Goal: Task Accomplishment & Management: Manage account settings

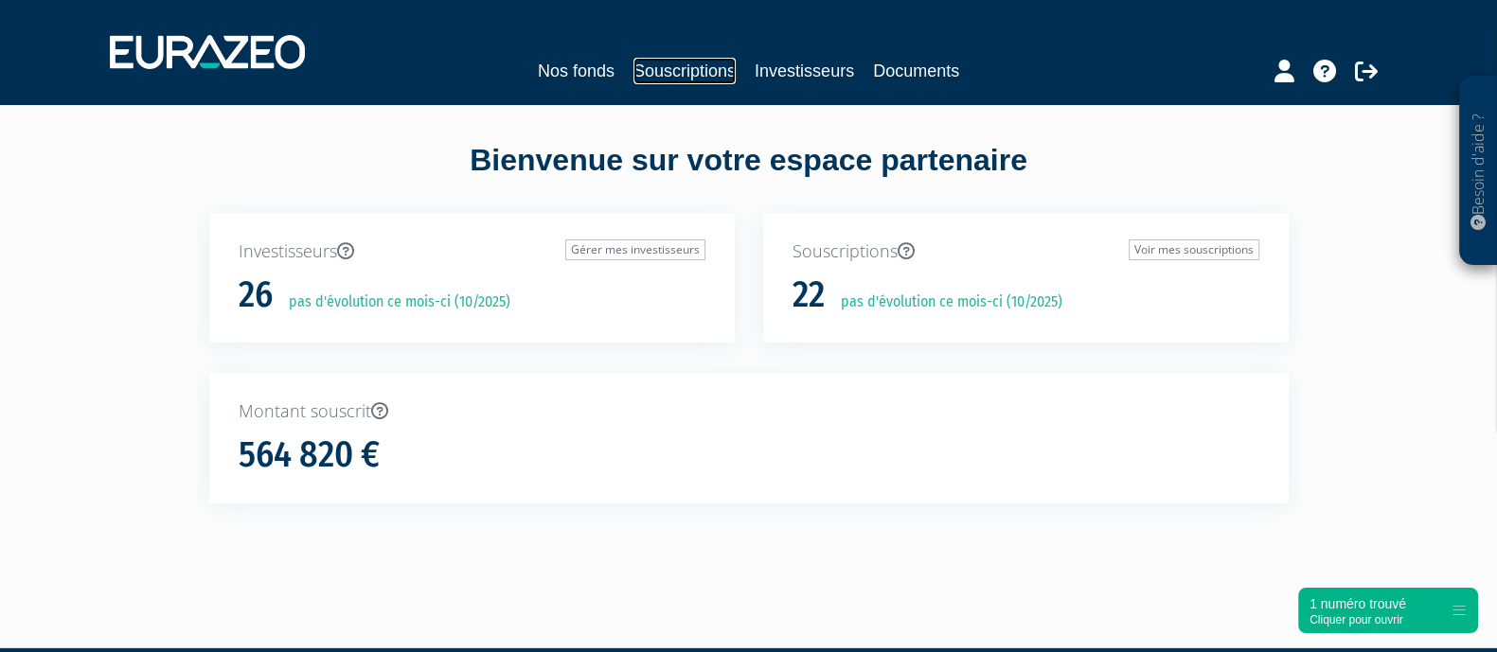
click at [643, 63] on link "Souscriptions" at bounding box center [684, 71] width 102 height 27
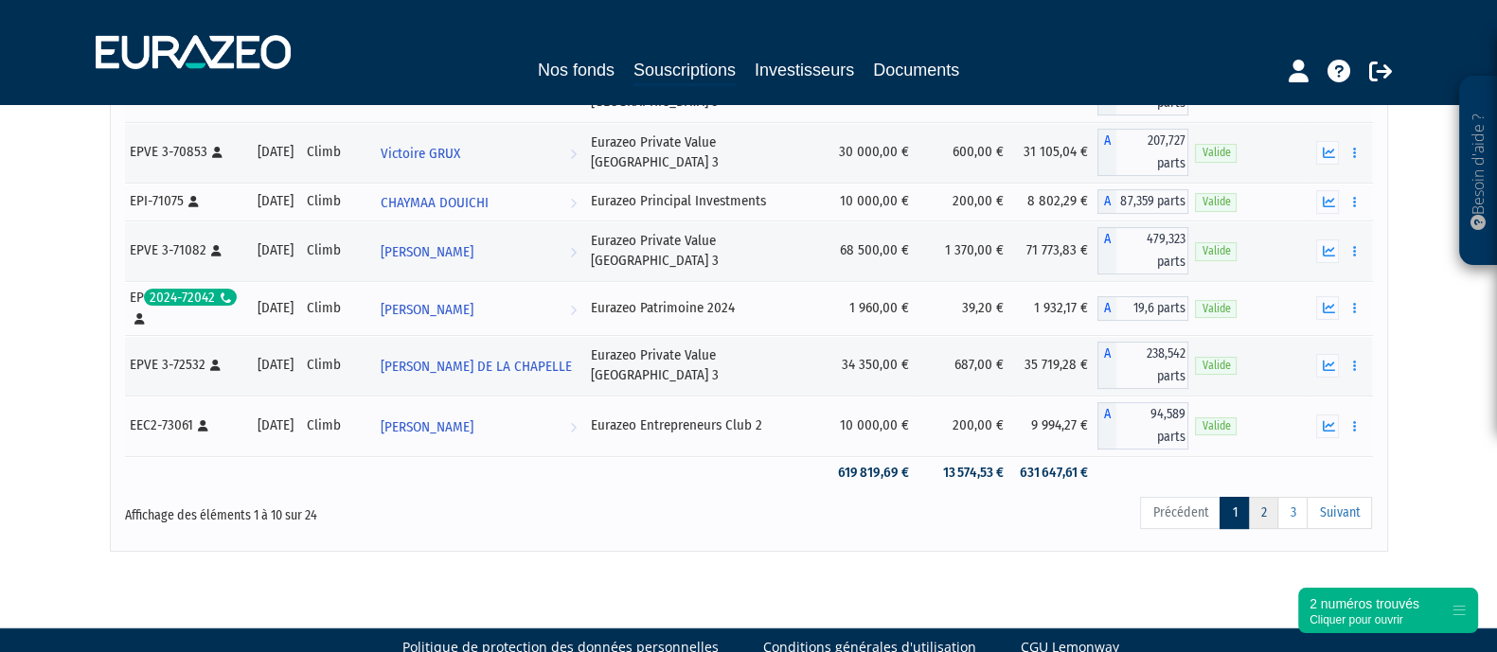
click at [1259, 497] on link "2" at bounding box center [1263, 513] width 30 height 32
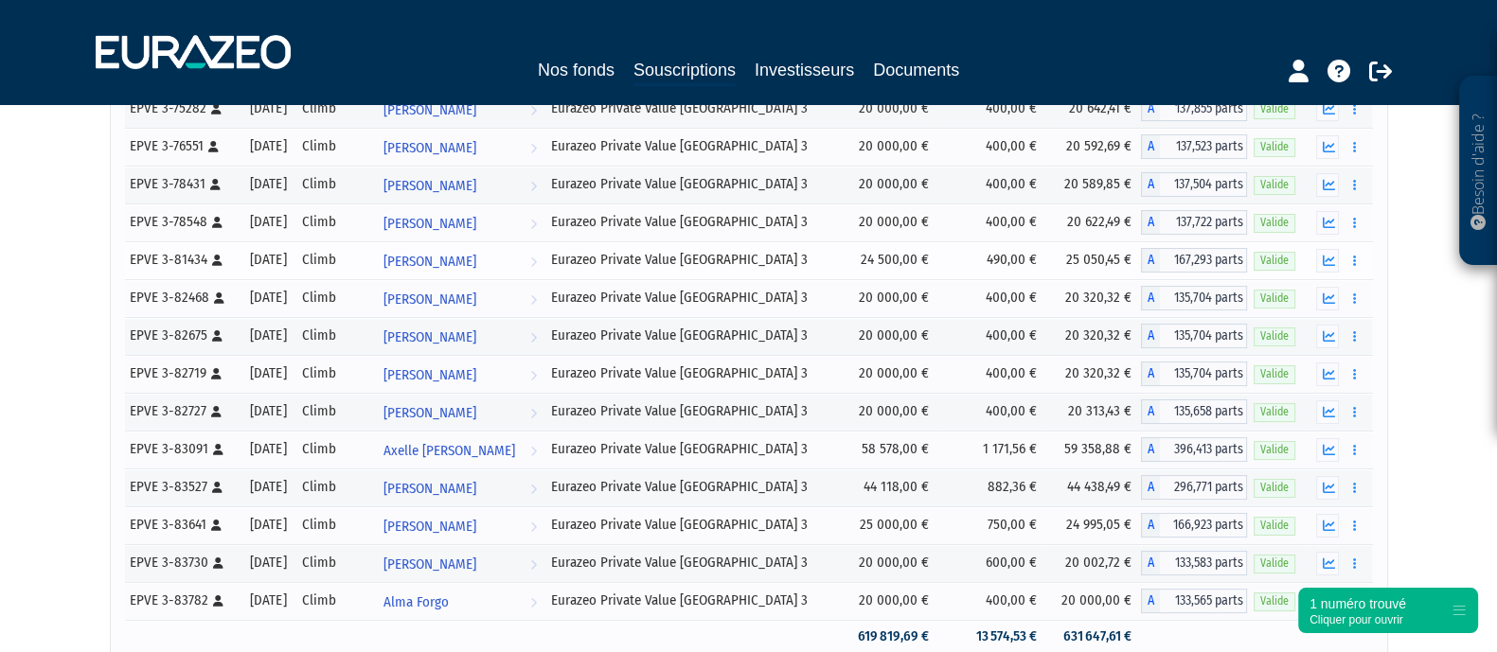
scroll to position [203, 0]
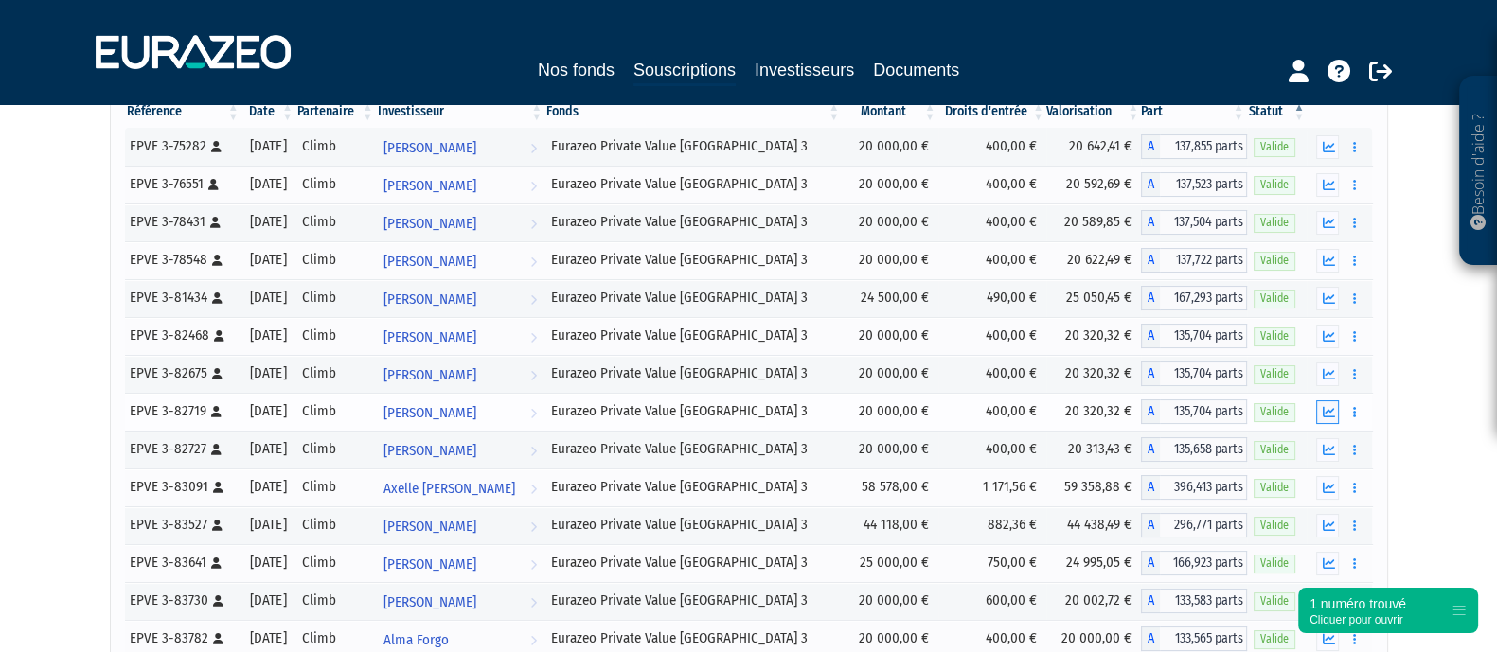
click at [1330, 408] on icon "button" at bounding box center [1328, 412] width 12 height 12
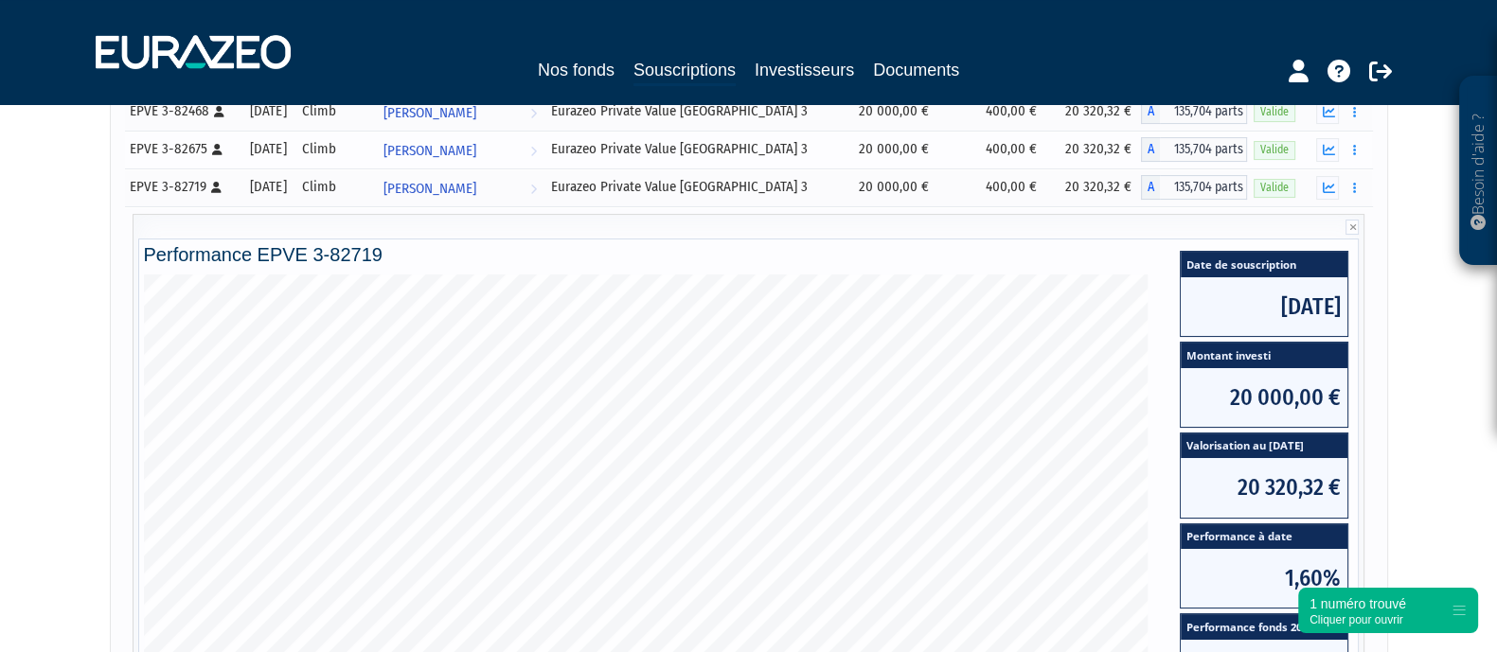
scroll to position [322, 0]
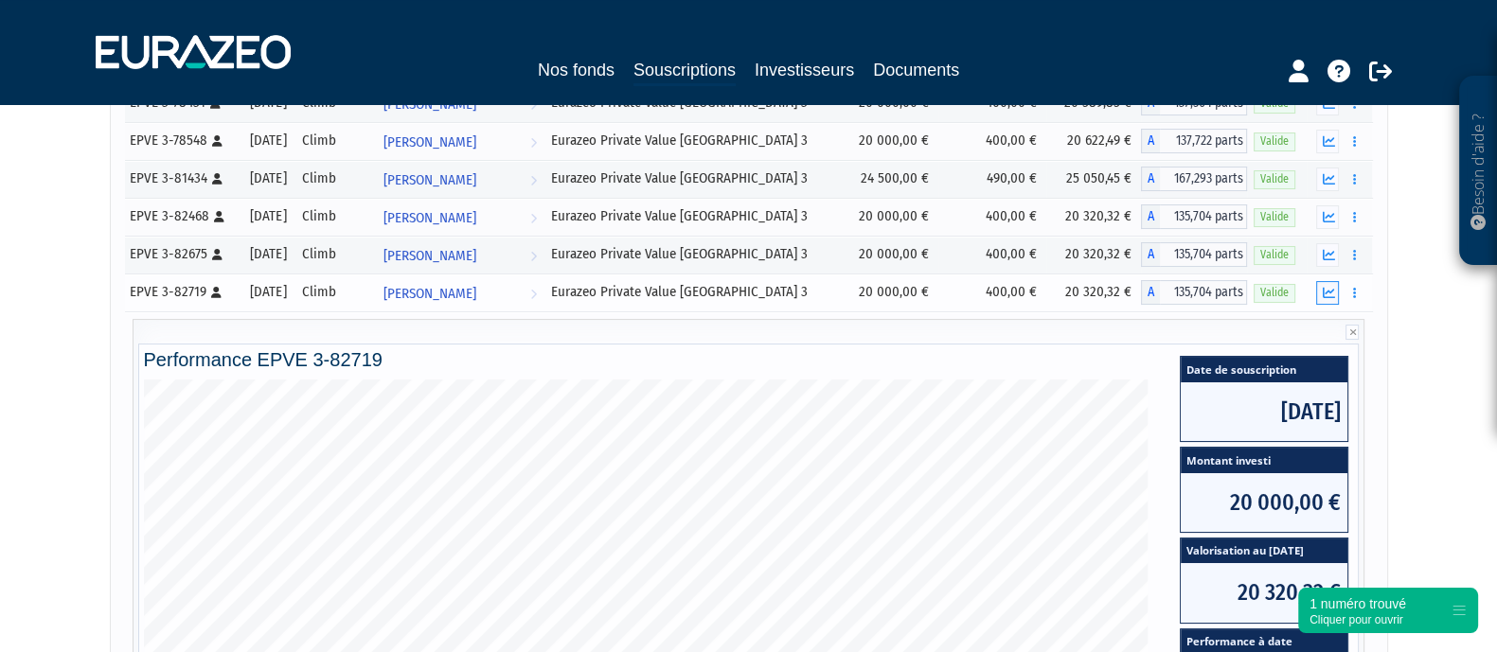
click at [1329, 281] on button "button" at bounding box center [1327, 293] width 23 height 24
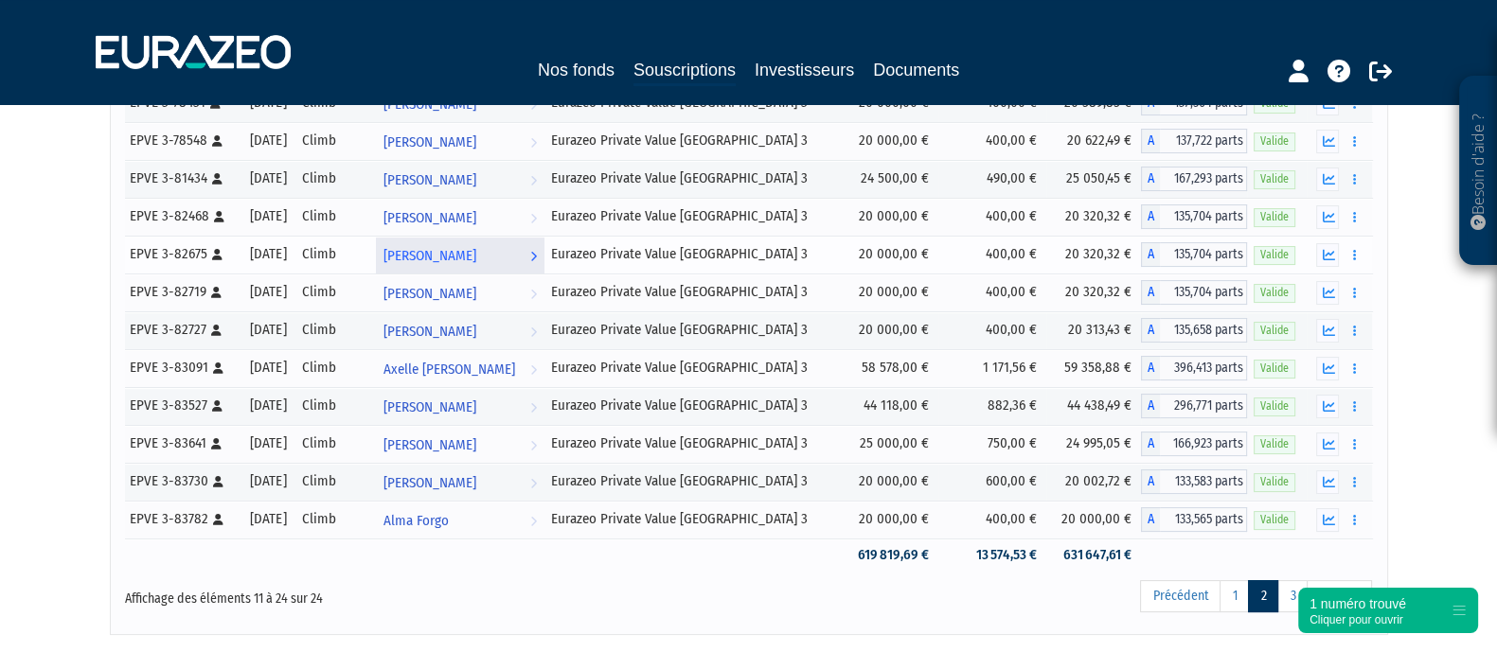
scroll to position [203, 0]
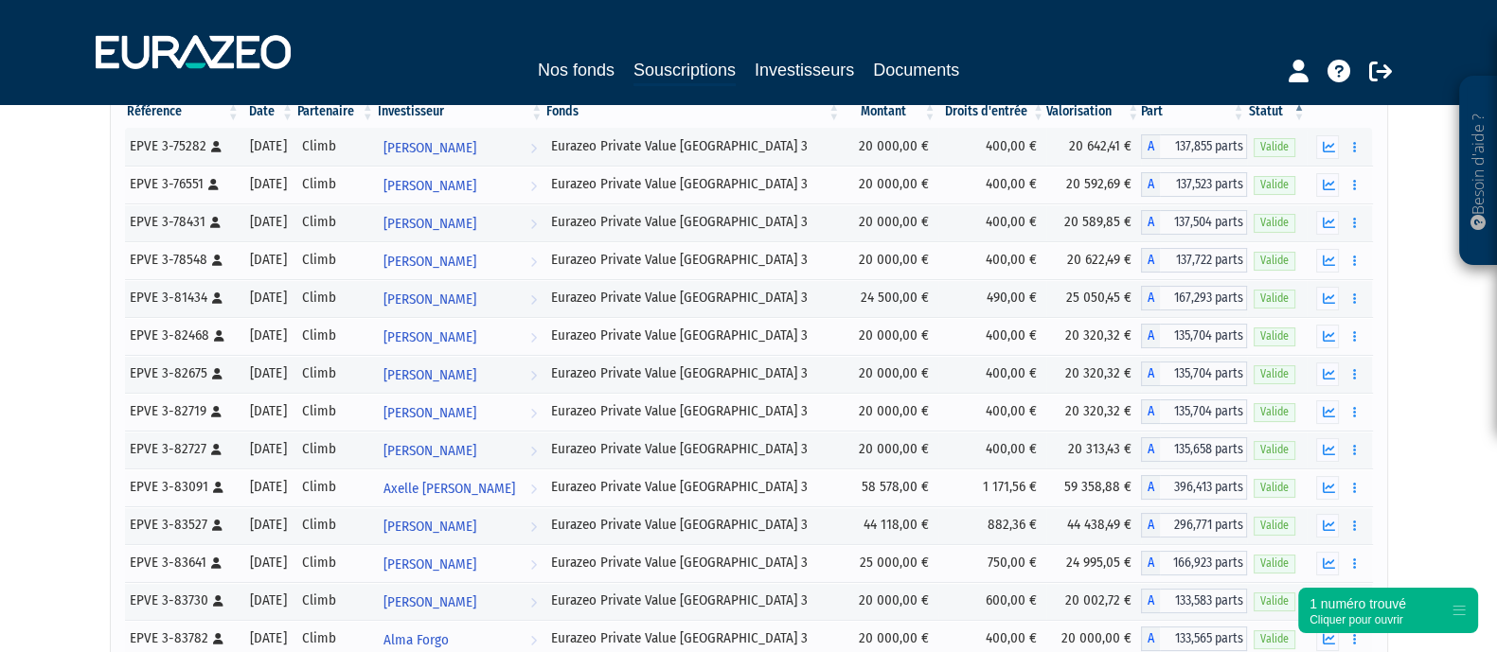
click at [99, 196] on div "Besoin d'aide ? × J'ai besoin d'aide Si vous avez une question à propos du fonc…" at bounding box center [748, 275] width 1497 height 957
click at [1316, 380] on button "button" at bounding box center [1327, 375] width 23 height 24
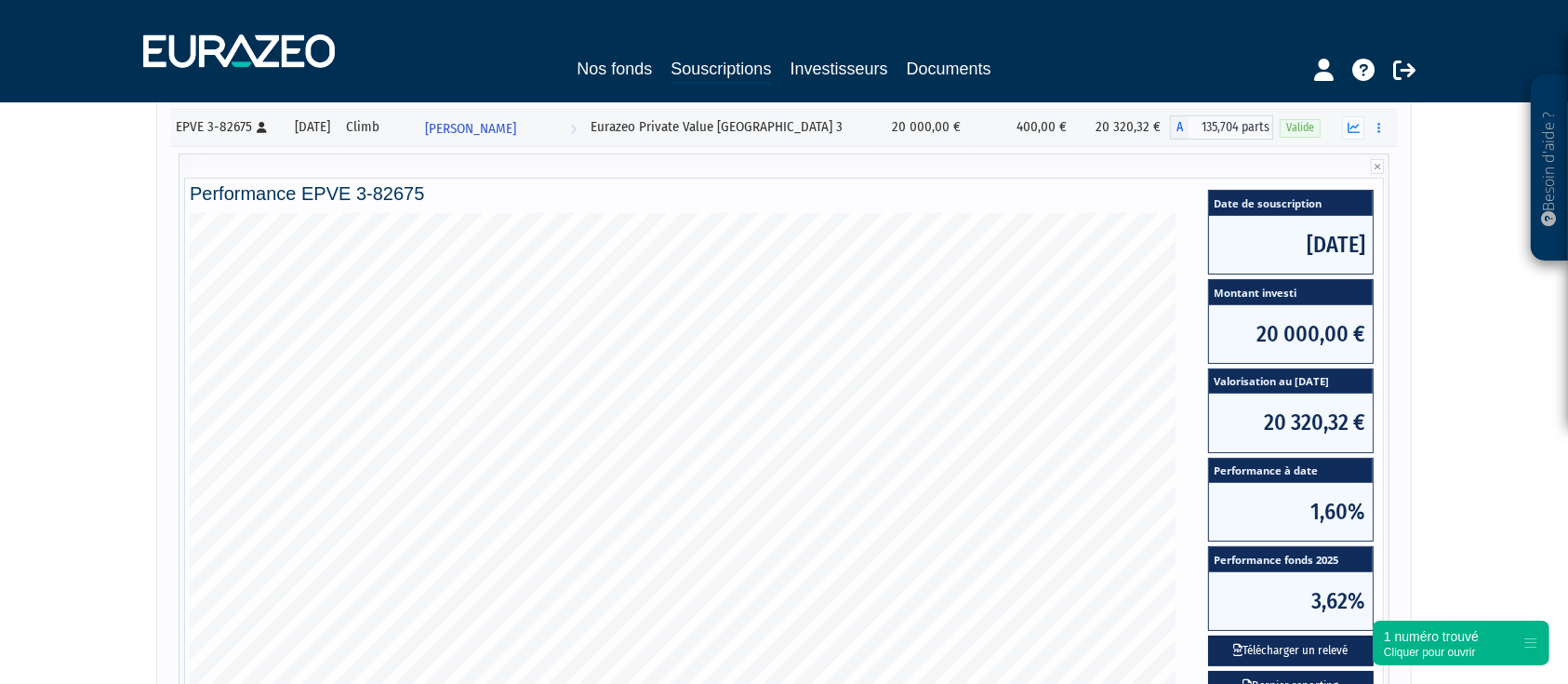
scroll to position [315, 0]
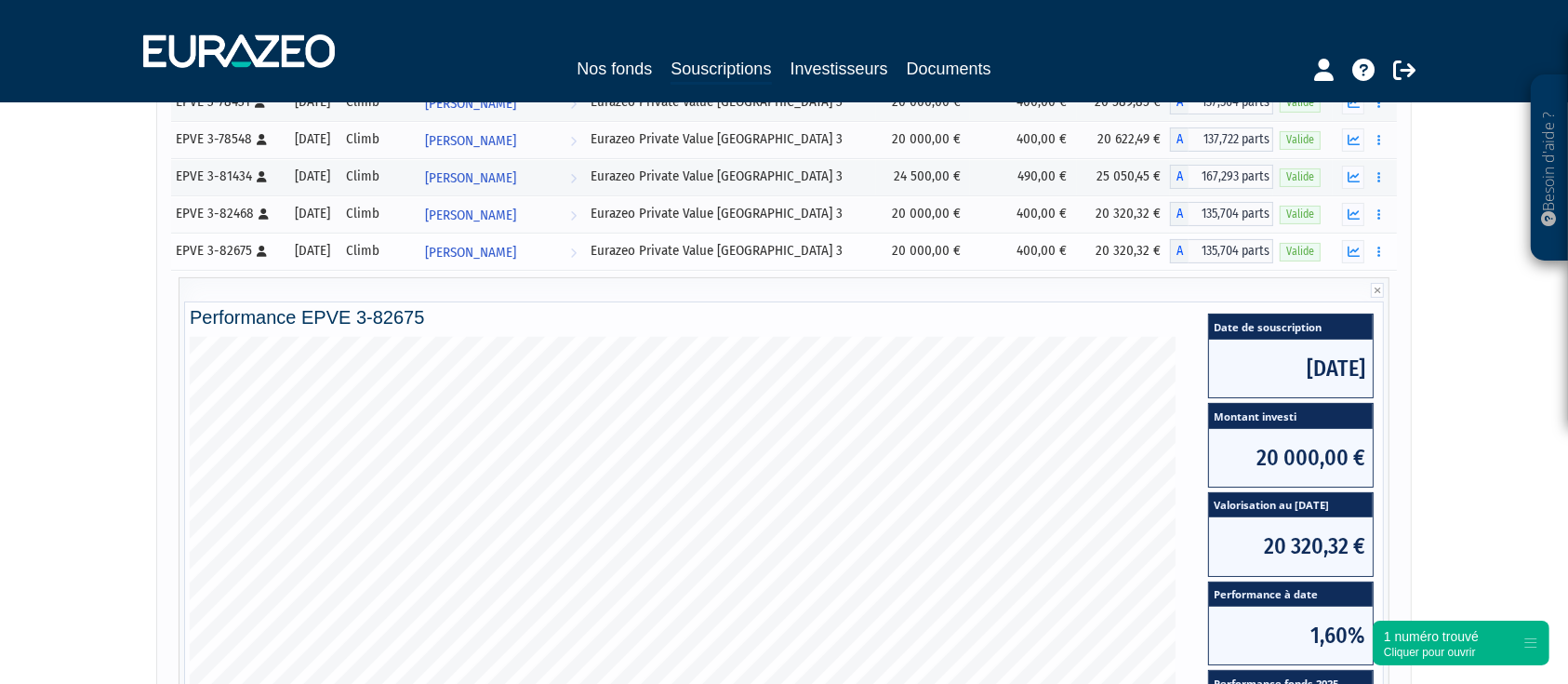
click at [1366, 247] on div at bounding box center [1365, 252] width 51 height 24
click at [1360, 247] on icon "button" at bounding box center [1354, 252] width 12 height 12
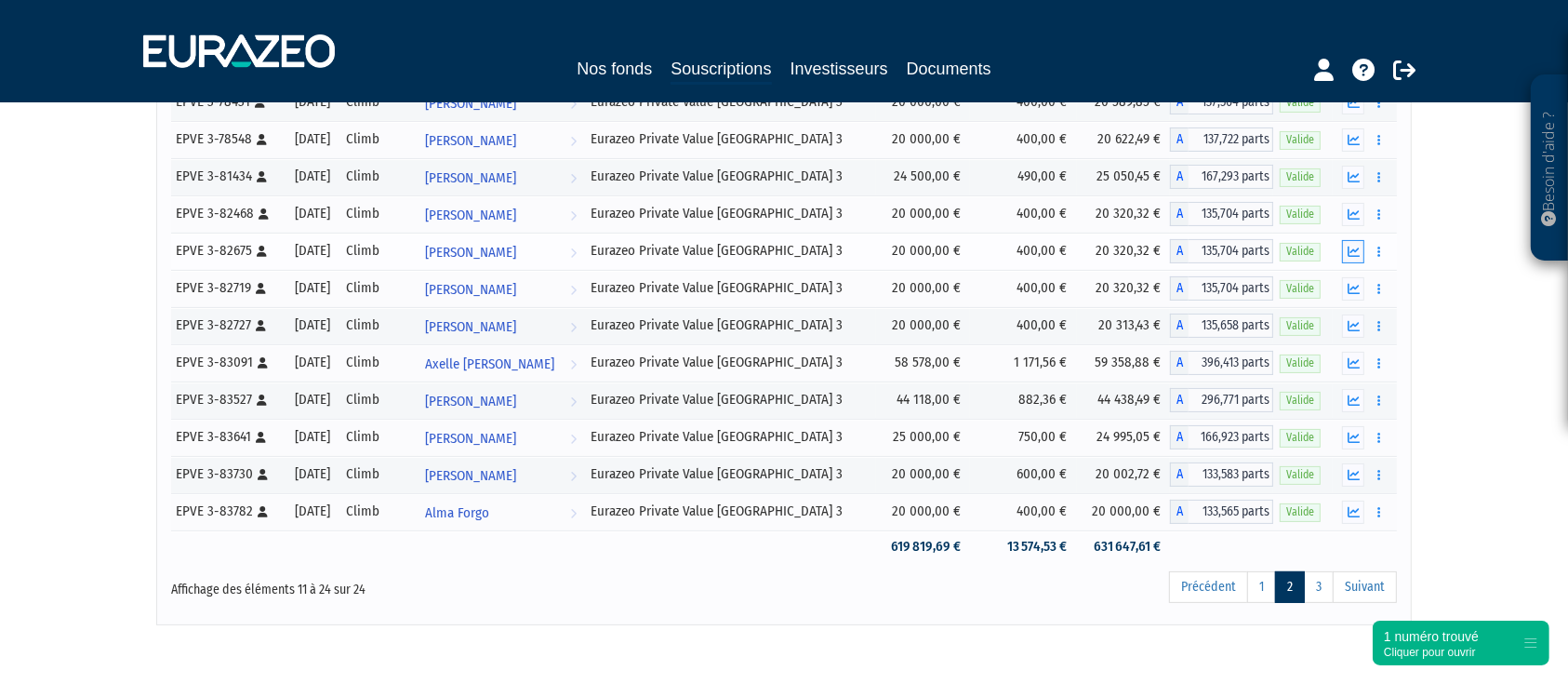
click at [1360, 247] on icon "button" at bounding box center [1354, 252] width 12 height 12
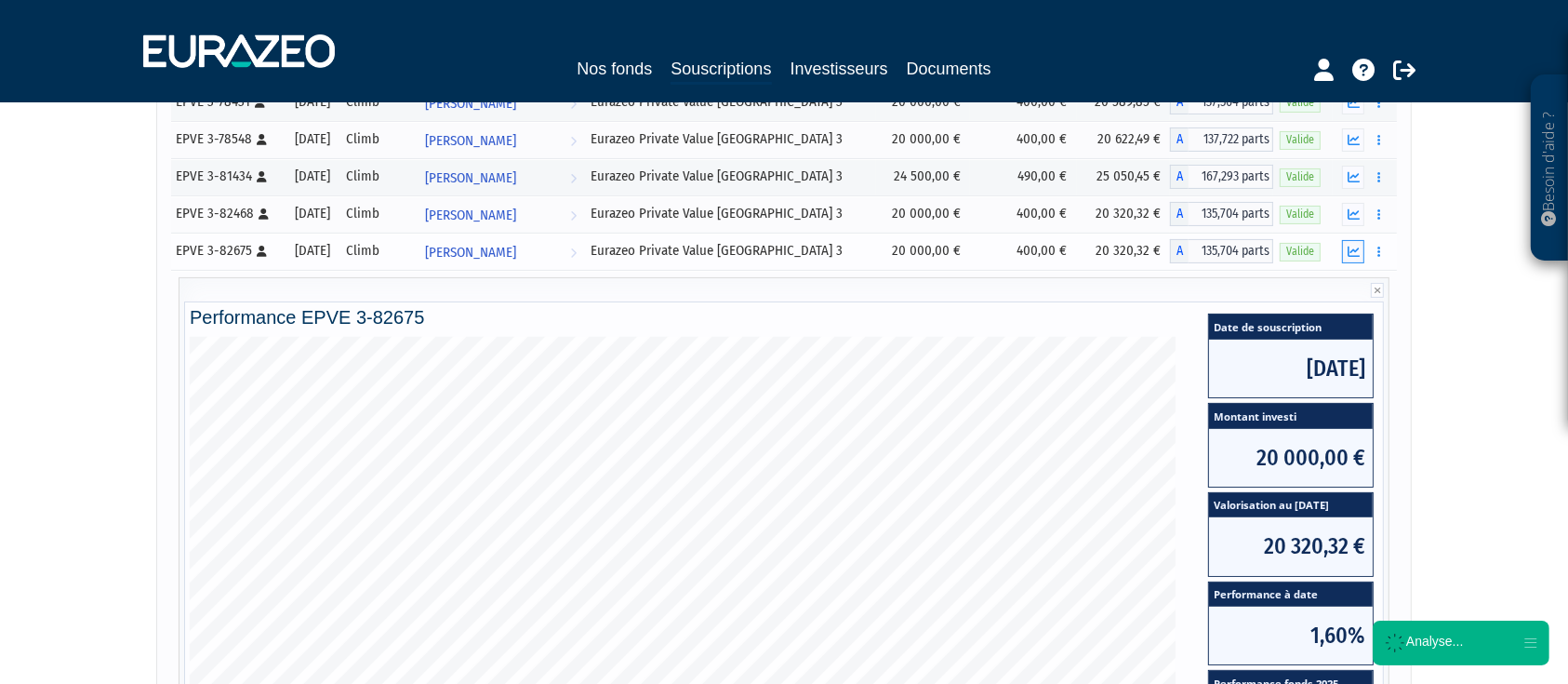
click at [1360, 247] on icon "button" at bounding box center [1354, 252] width 12 height 12
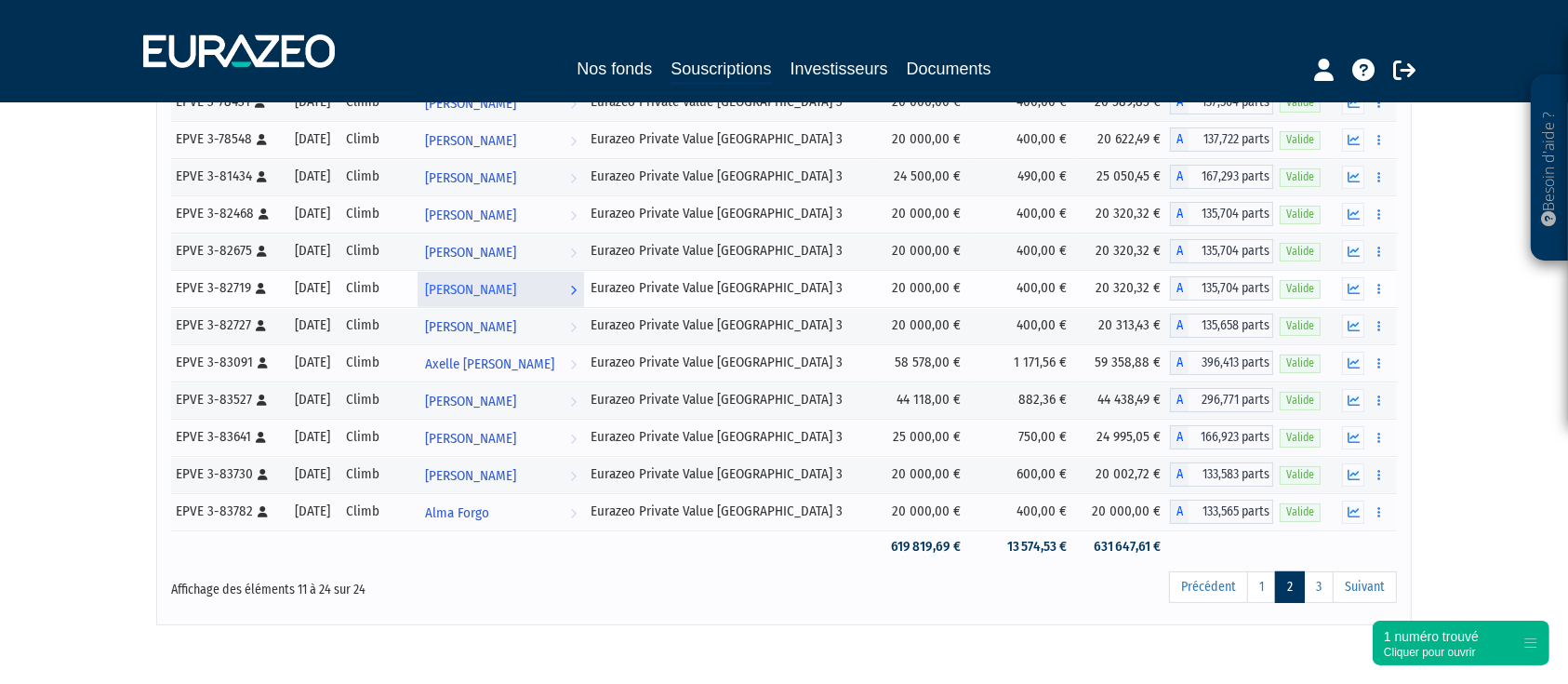
click at [584, 285] on link "Frédéric PICOT Voir l'investisseur" at bounding box center [500, 289] width 166 height 37
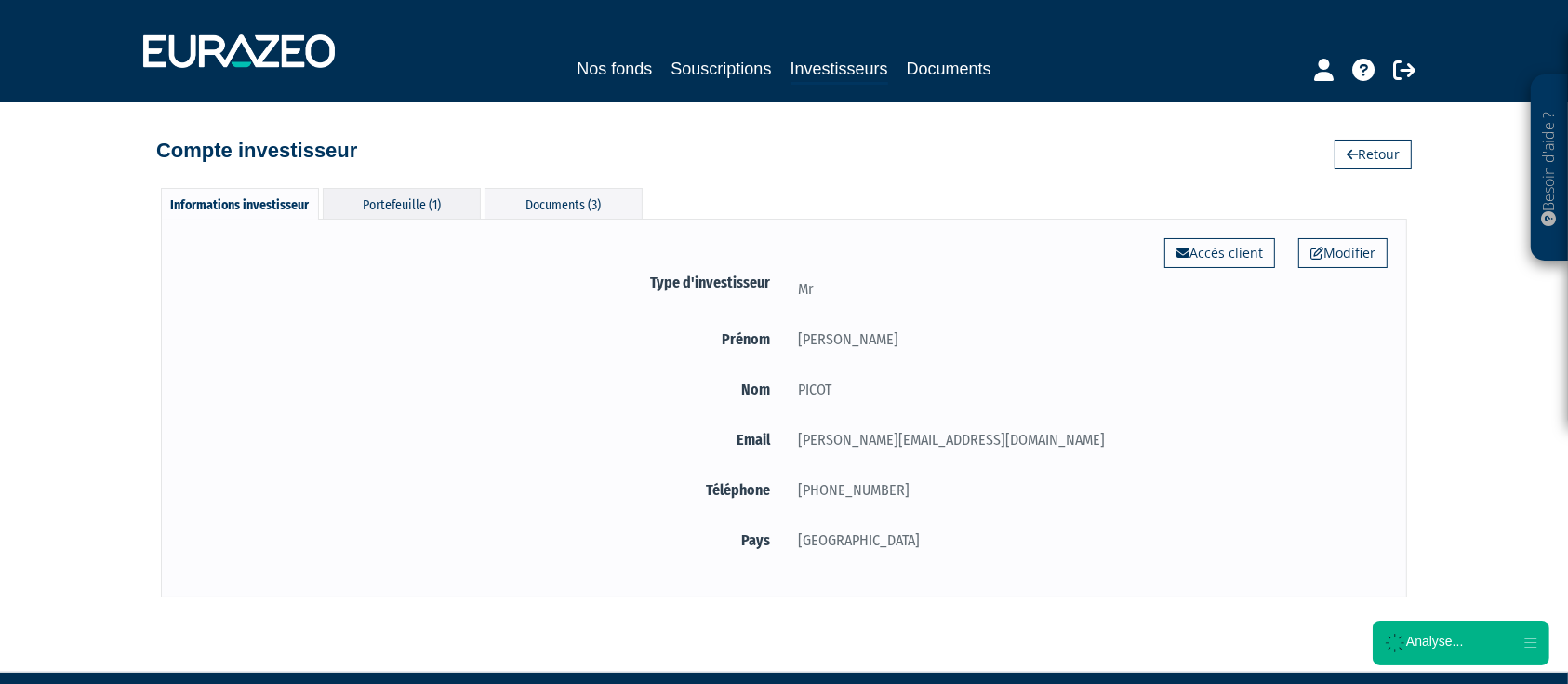
click at [415, 211] on div "Portefeuille (1)" at bounding box center [402, 202] width 158 height 30
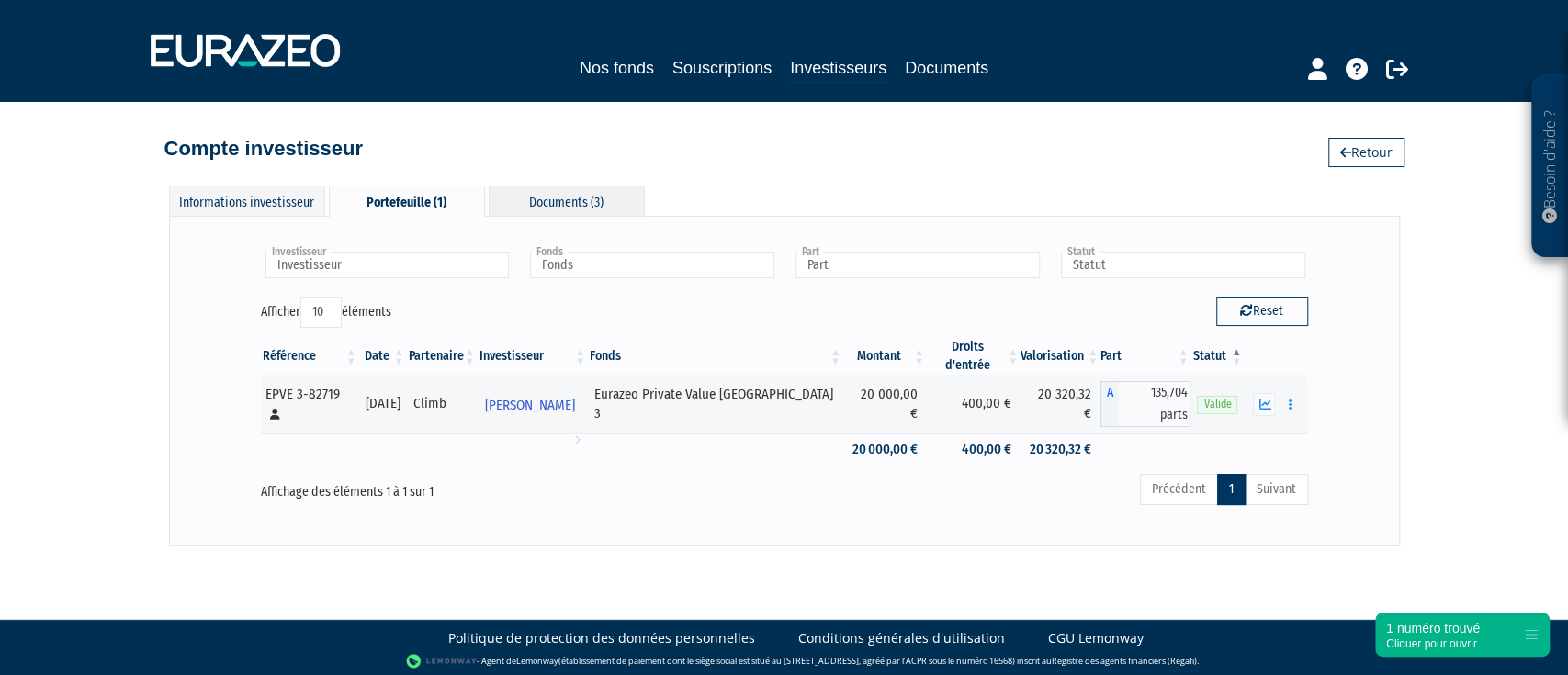
click at [522, 208] on div "Documents (3)" at bounding box center [567, 200] width 156 height 30
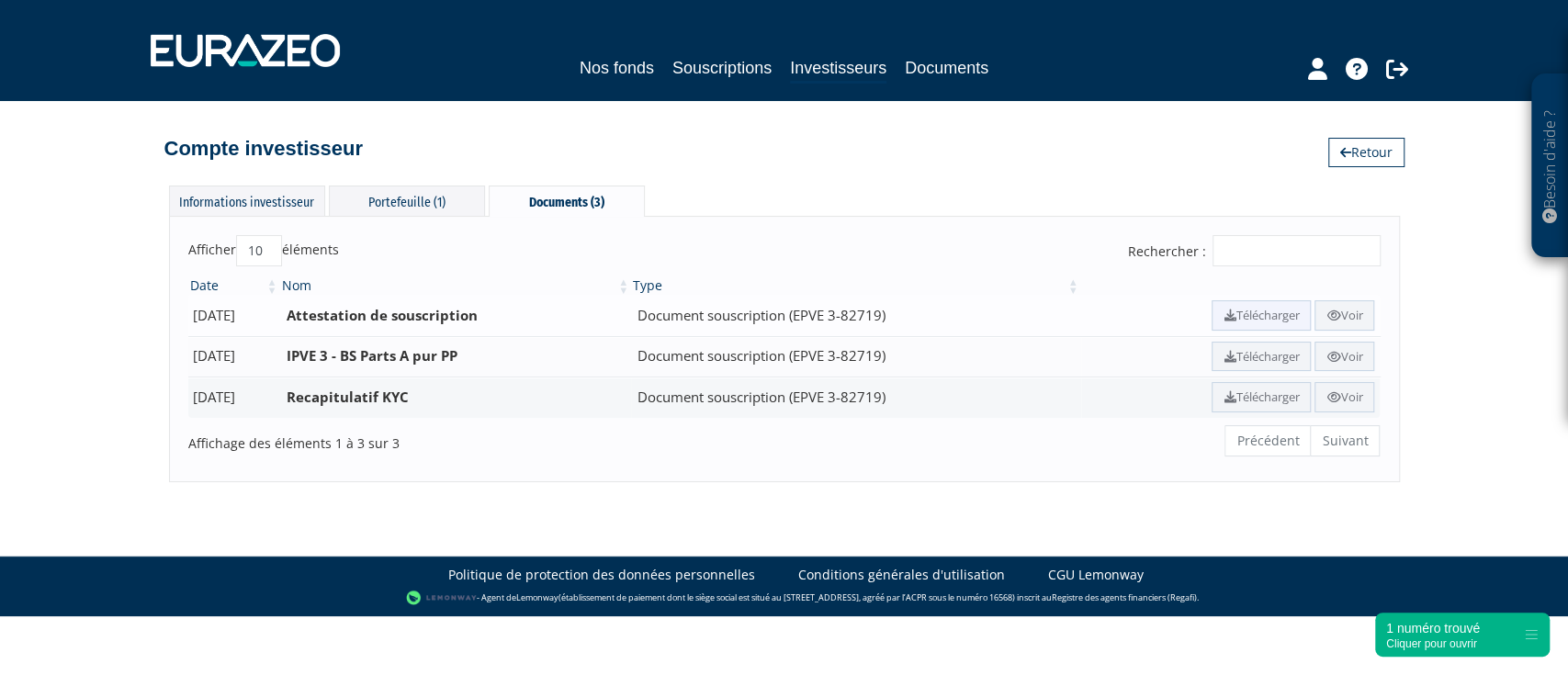
click at [1238, 311] on link "Télécharger" at bounding box center [1261, 315] width 99 height 30
click at [407, 208] on div "Portefeuille (1)" at bounding box center [407, 200] width 156 height 30
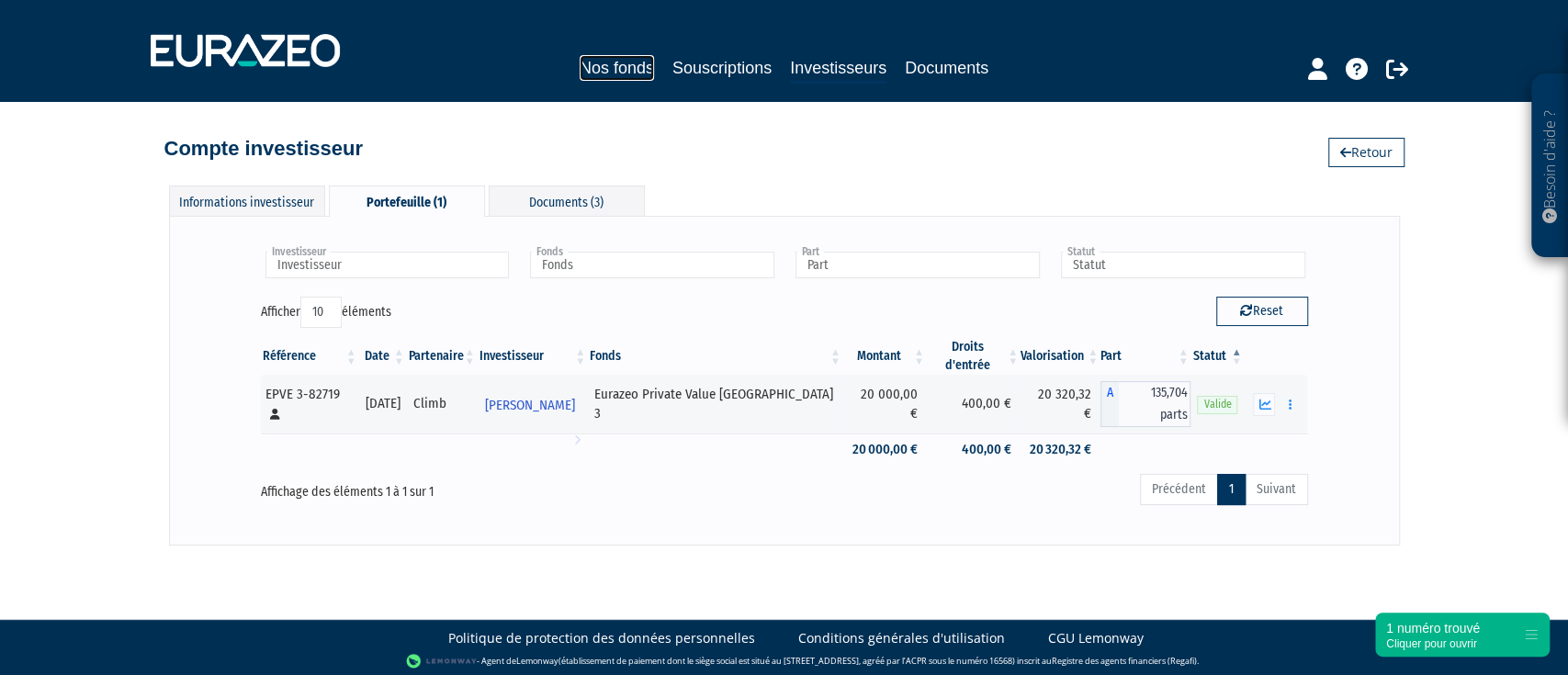
click at [614, 76] on link "Nos fonds" at bounding box center [616, 68] width 75 height 26
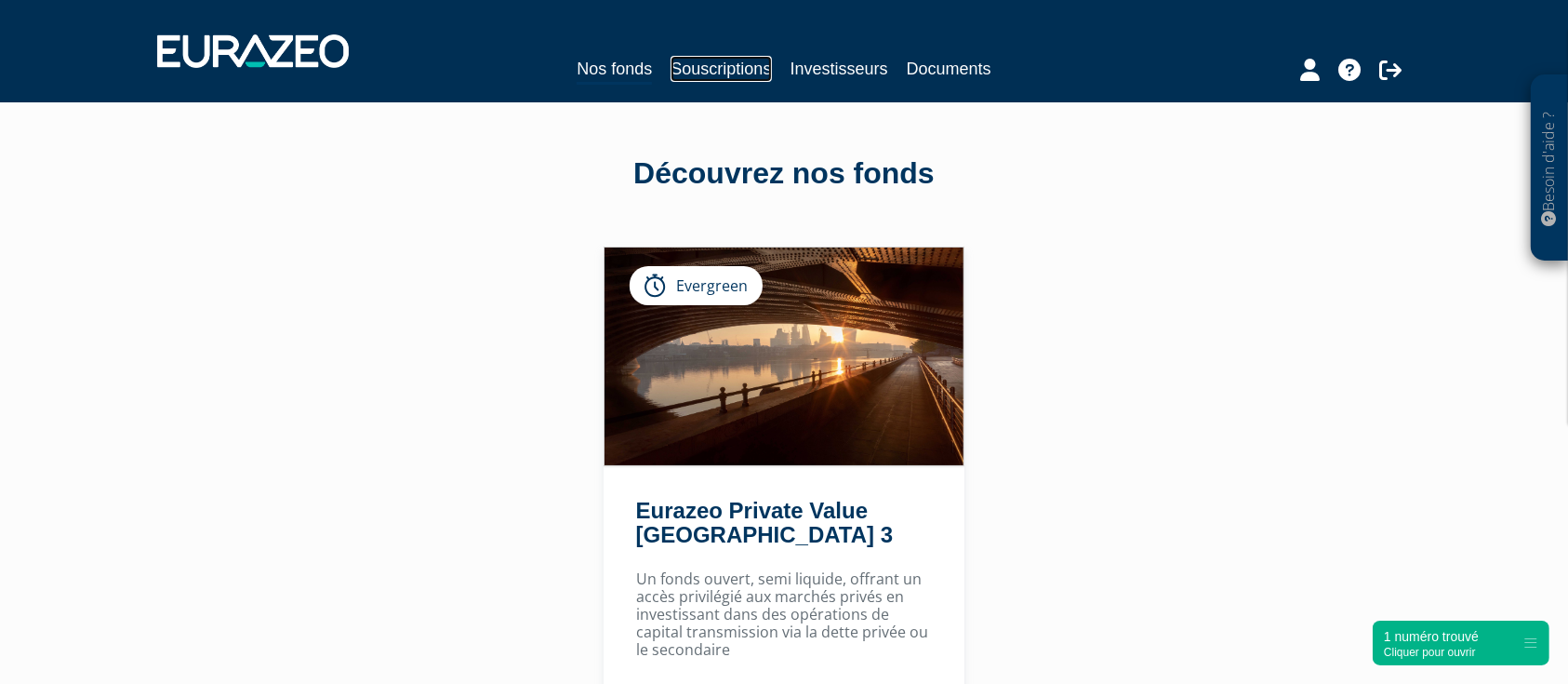
click at [702, 60] on link "Souscriptions" at bounding box center [721, 69] width 100 height 27
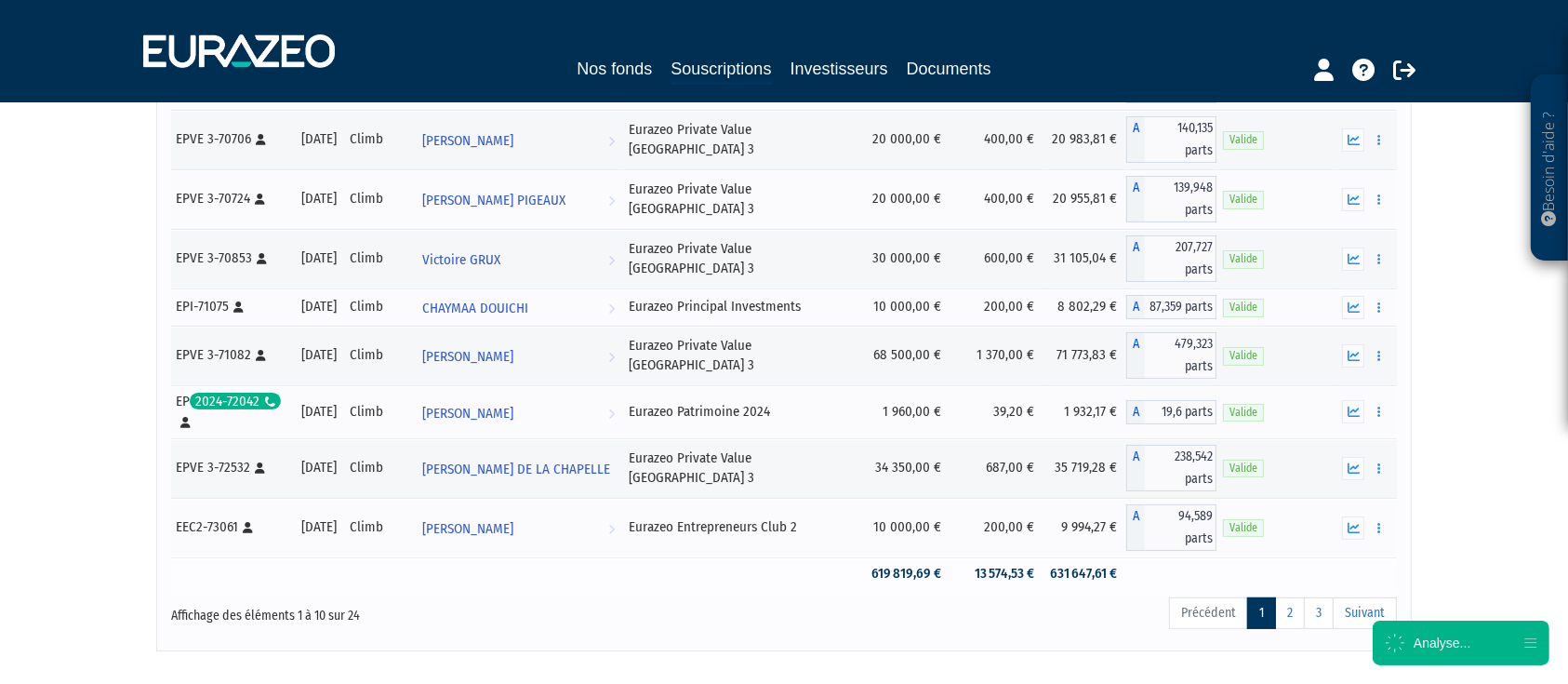
scroll to position [409, 0]
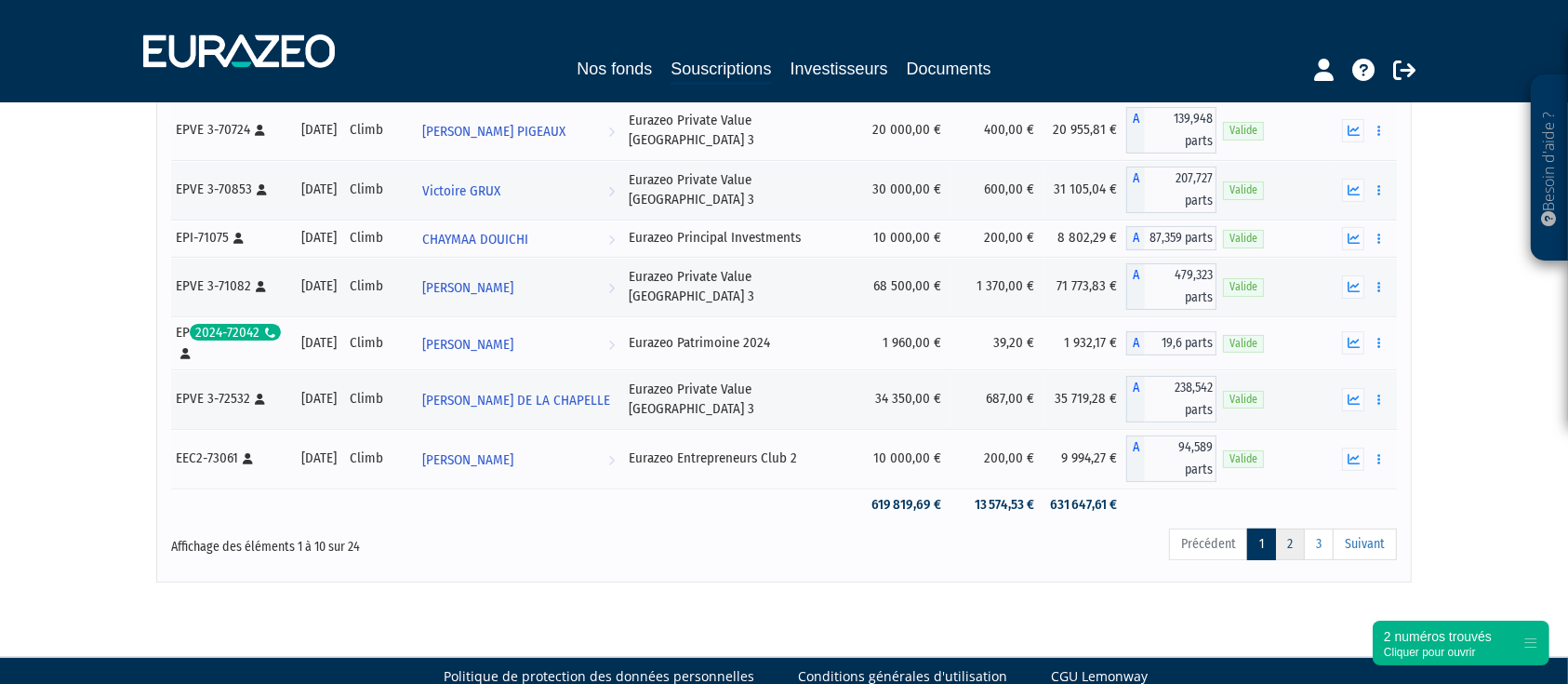
click at [1298, 529] on link "2" at bounding box center [1290, 544] width 29 height 31
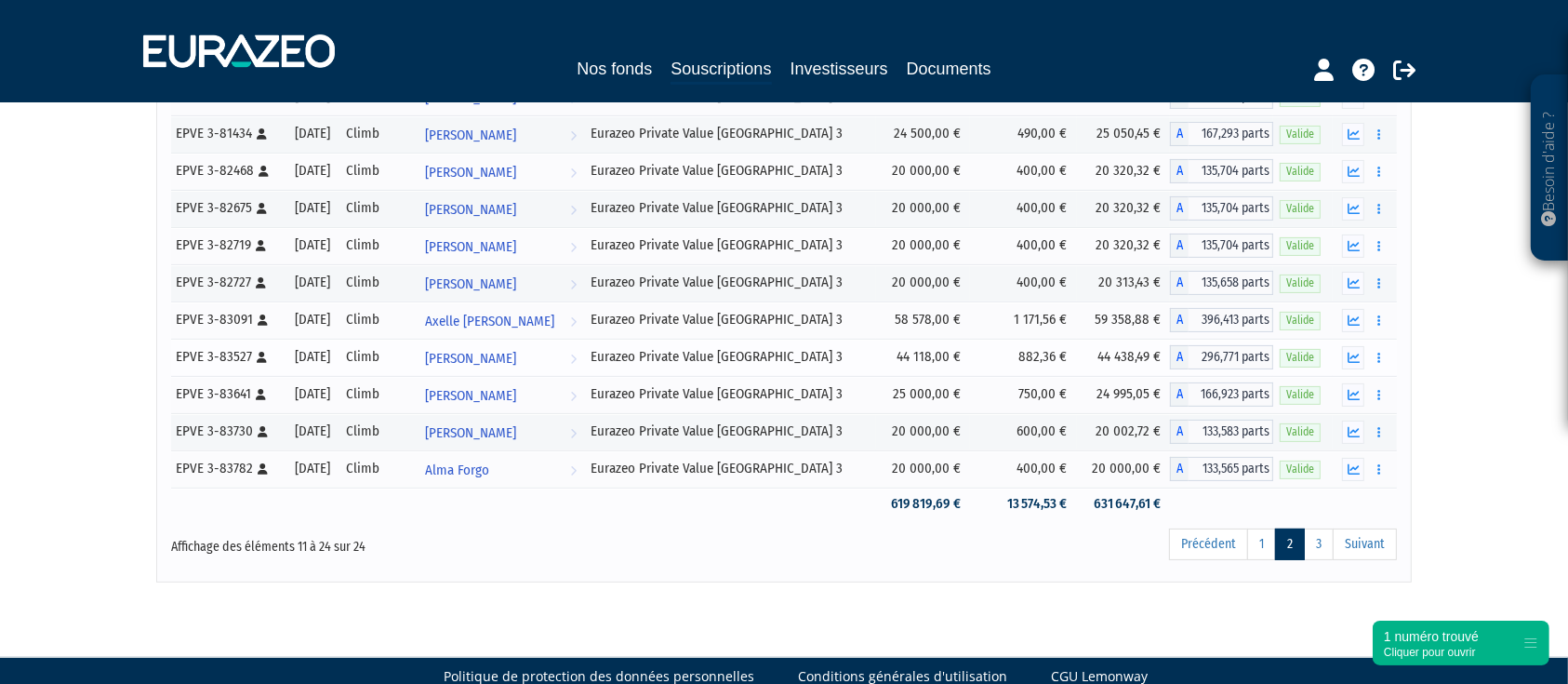
scroll to position [235, 0]
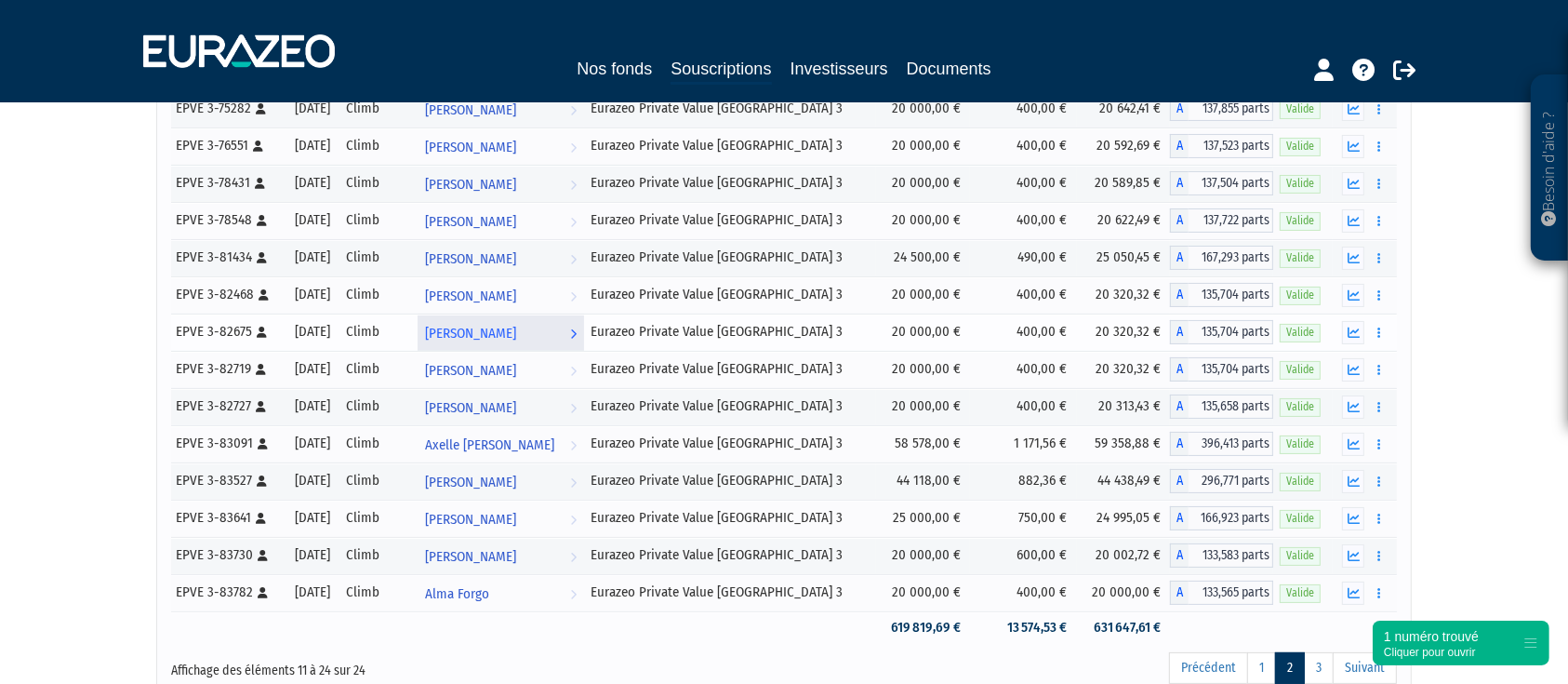
click at [516, 330] on span "[PERSON_NAME]" at bounding box center [471, 333] width 91 height 34
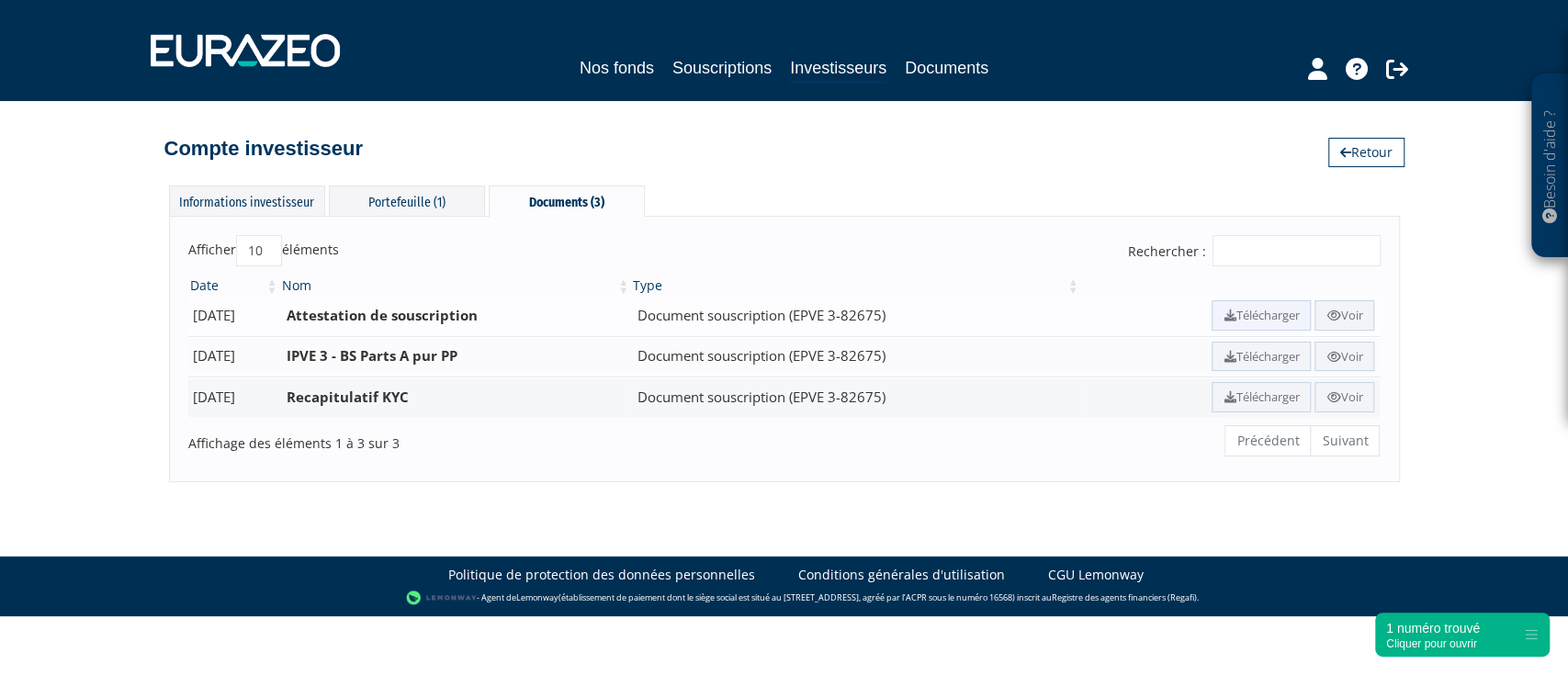
click at [1225, 310] on link "Télécharger" at bounding box center [1261, 315] width 99 height 30
click at [428, 207] on div "Portefeuille (1)" at bounding box center [407, 200] width 156 height 30
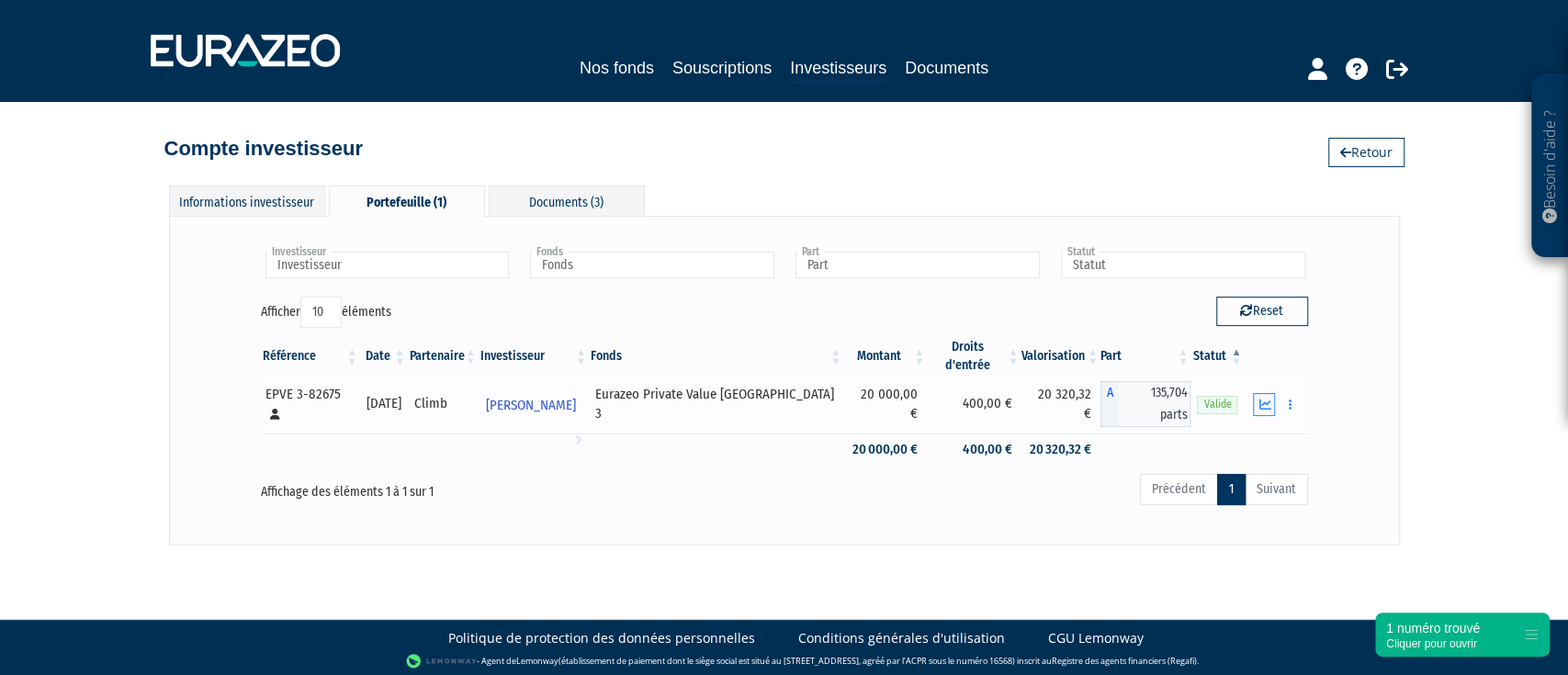
click at [1259, 399] on icon "button" at bounding box center [1264, 404] width 12 height 12
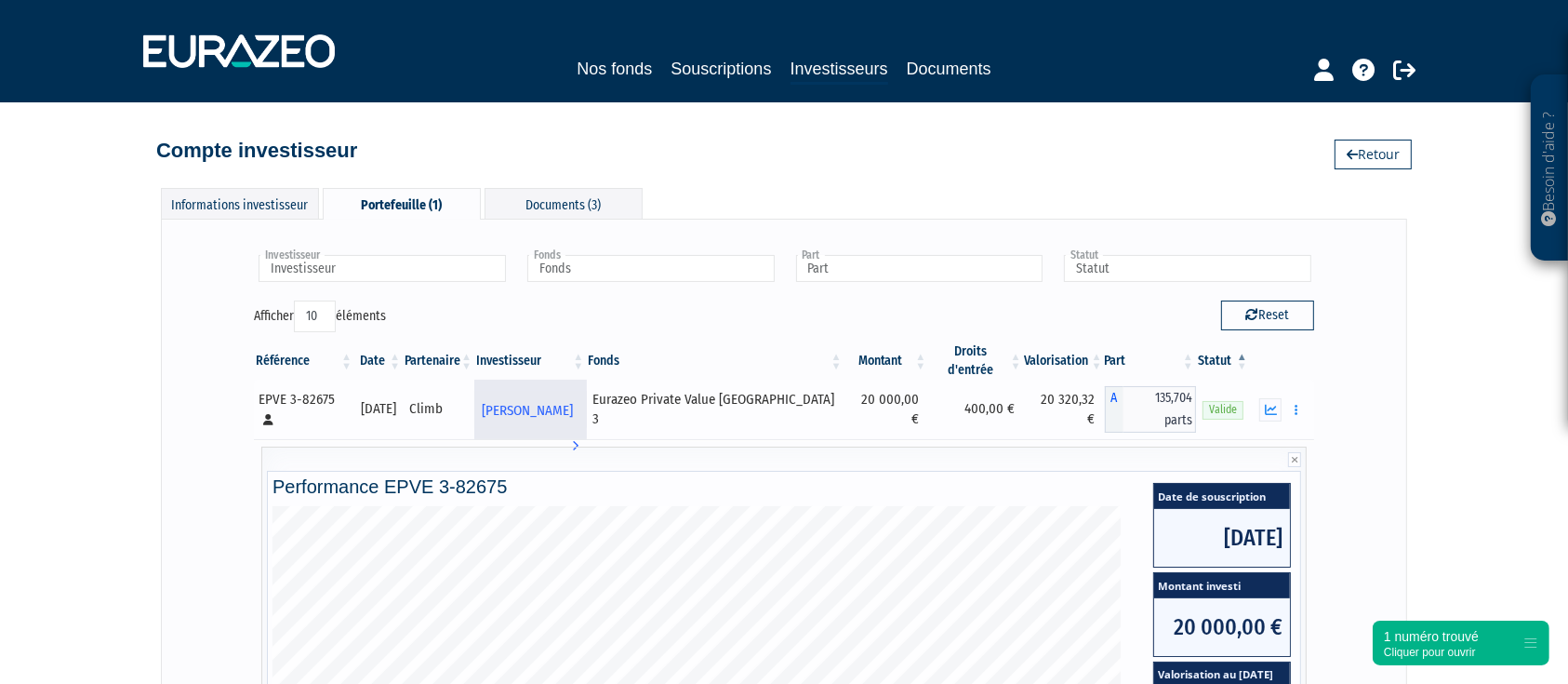
click at [573, 394] on span "[PERSON_NAME]" at bounding box center [527, 411] width 91 height 34
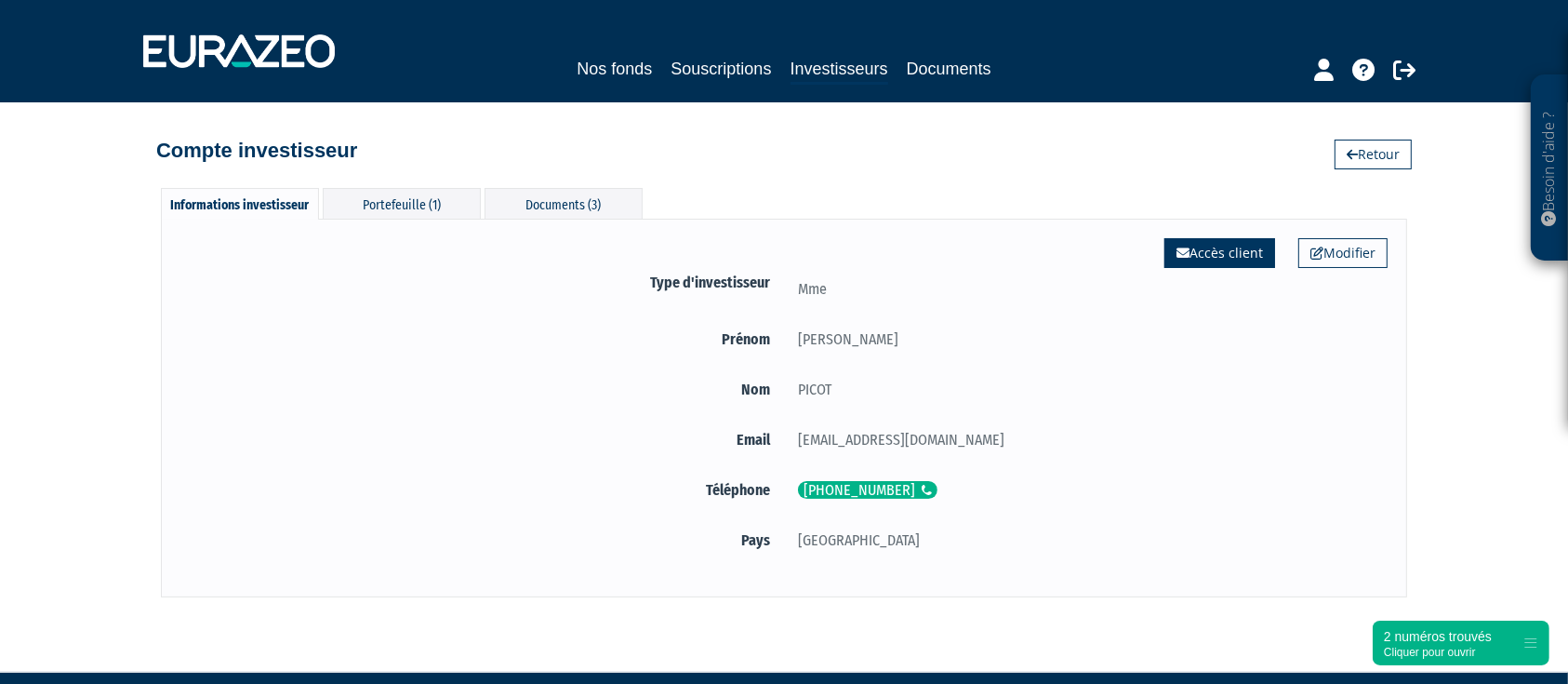
click at [1234, 254] on link "Accès client" at bounding box center [1219, 253] width 111 height 29
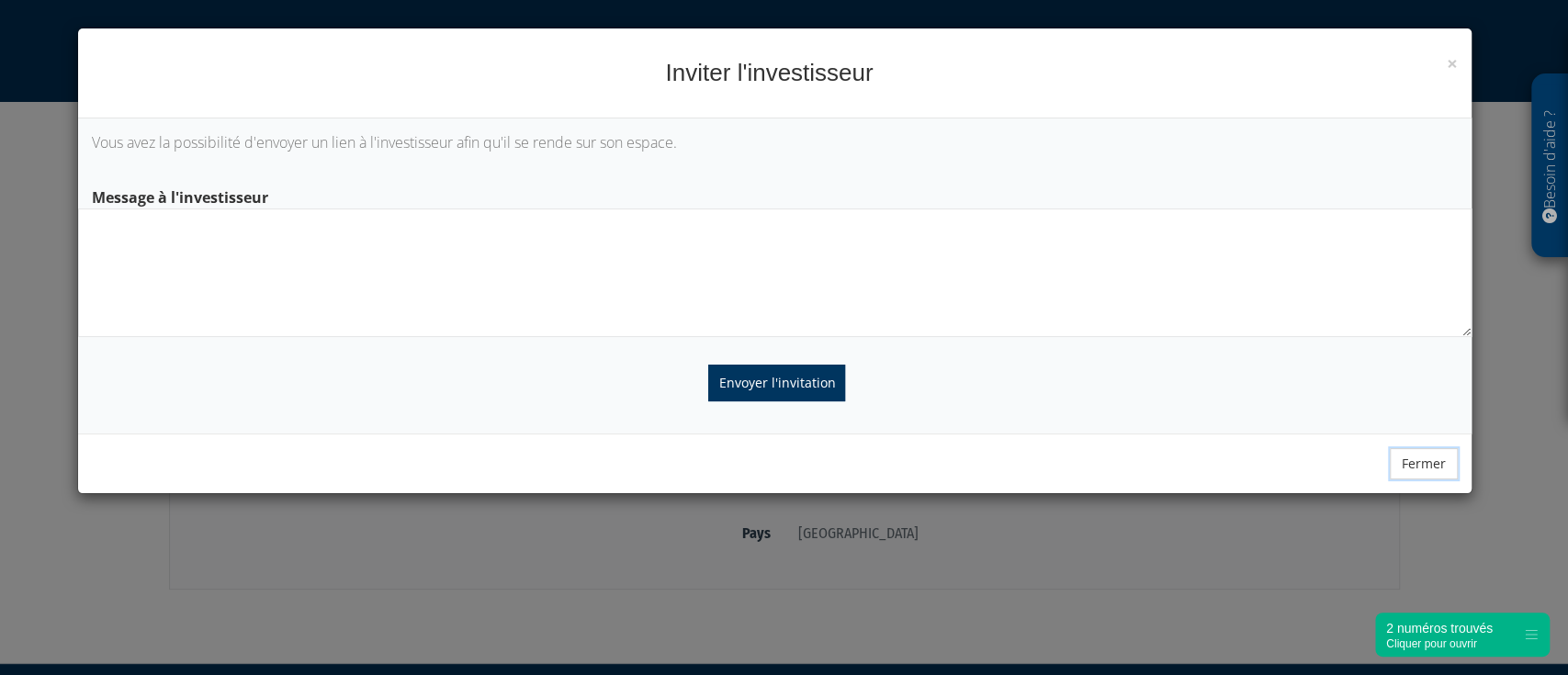
click at [1409, 457] on button "Fermer" at bounding box center [1424, 464] width 68 height 31
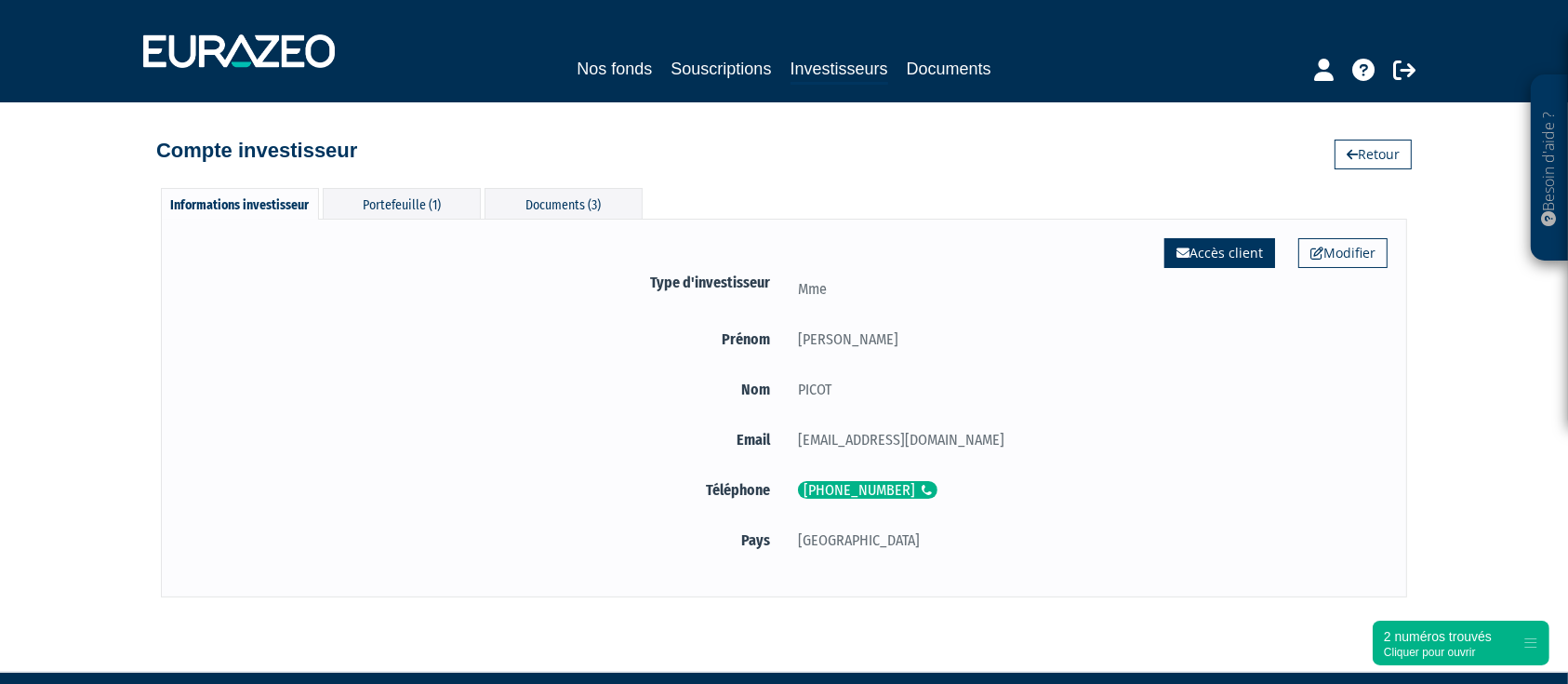
click at [1186, 256] on icon at bounding box center [1183, 253] width 13 height 13
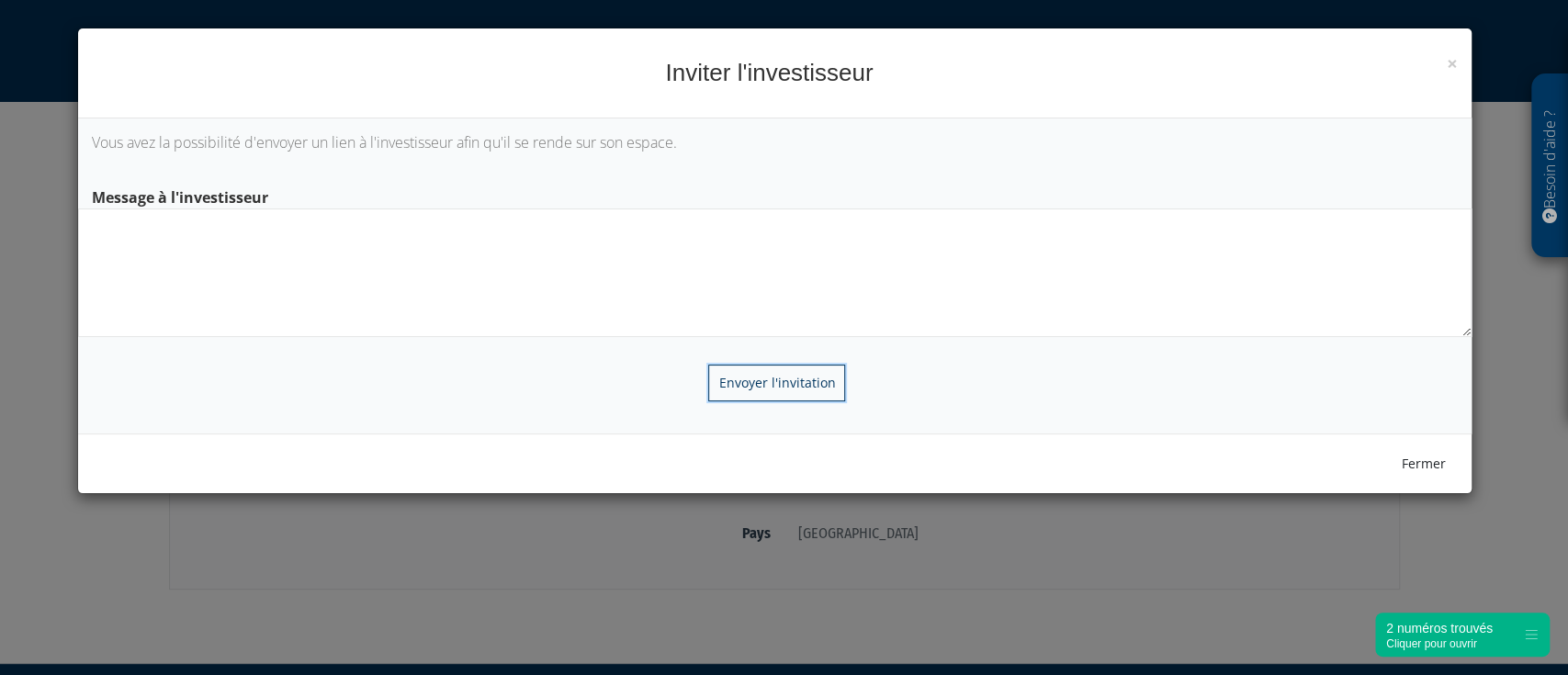
click at [794, 383] on input "Envoyer l'invitation" at bounding box center [776, 383] width 137 height 37
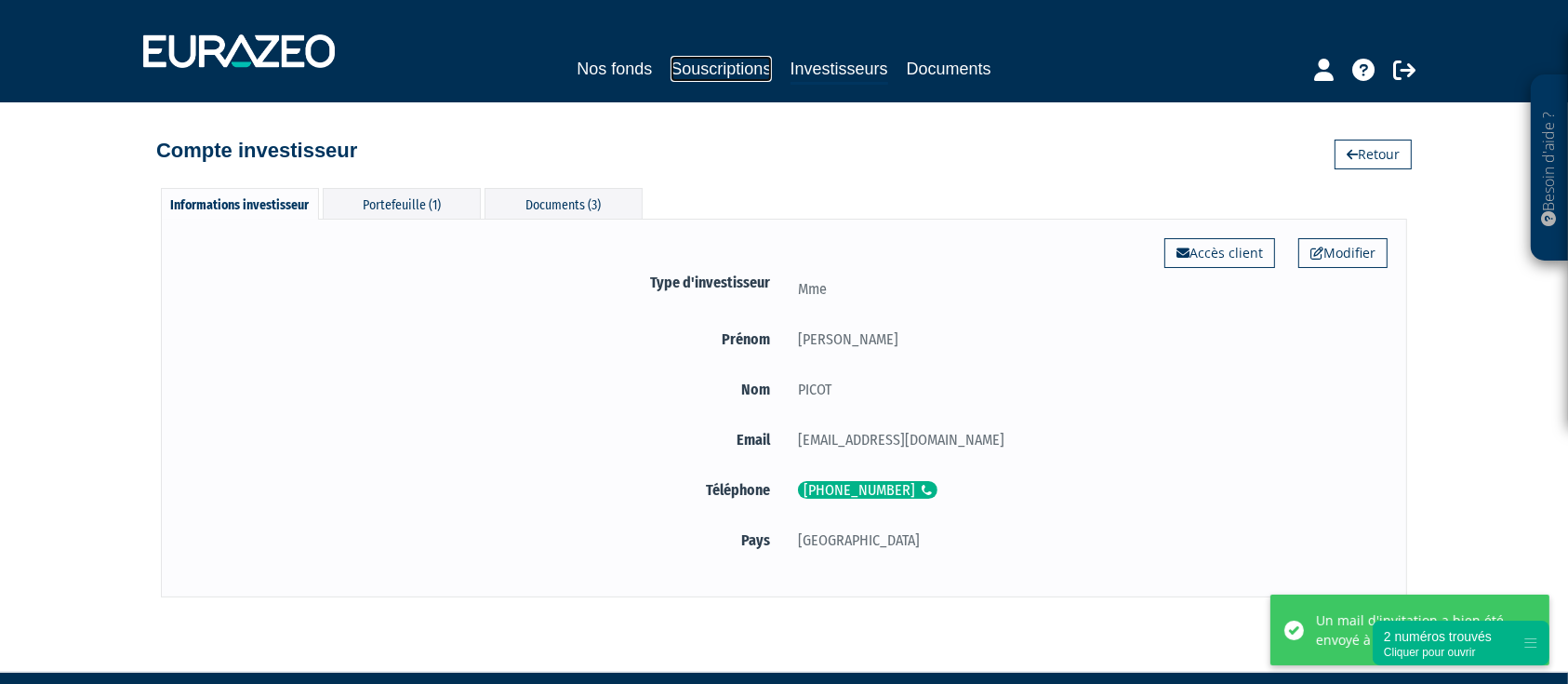
click at [724, 75] on link "Souscriptions" at bounding box center [721, 69] width 100 height 27
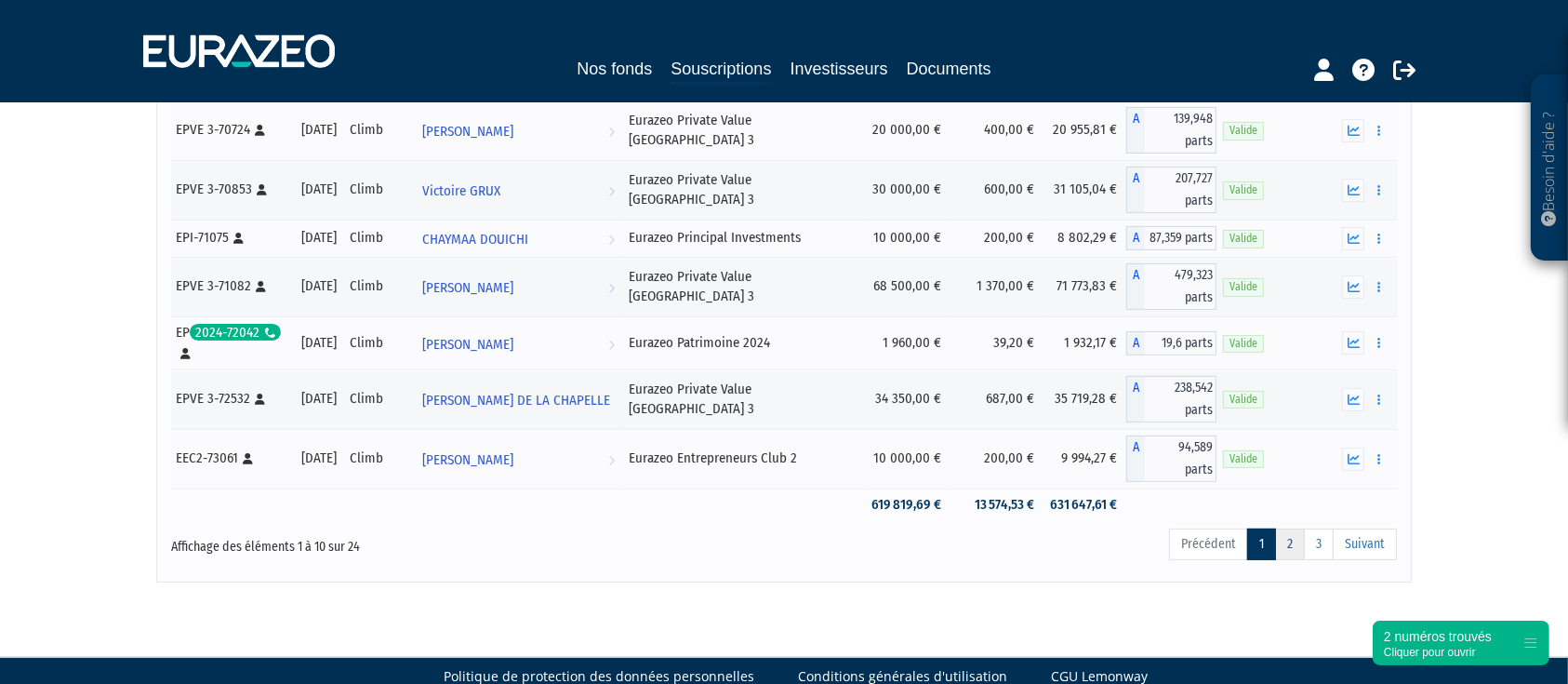
click at [1280, 529] on link "2" at bounding box center [1290, 544] width 29 height 31
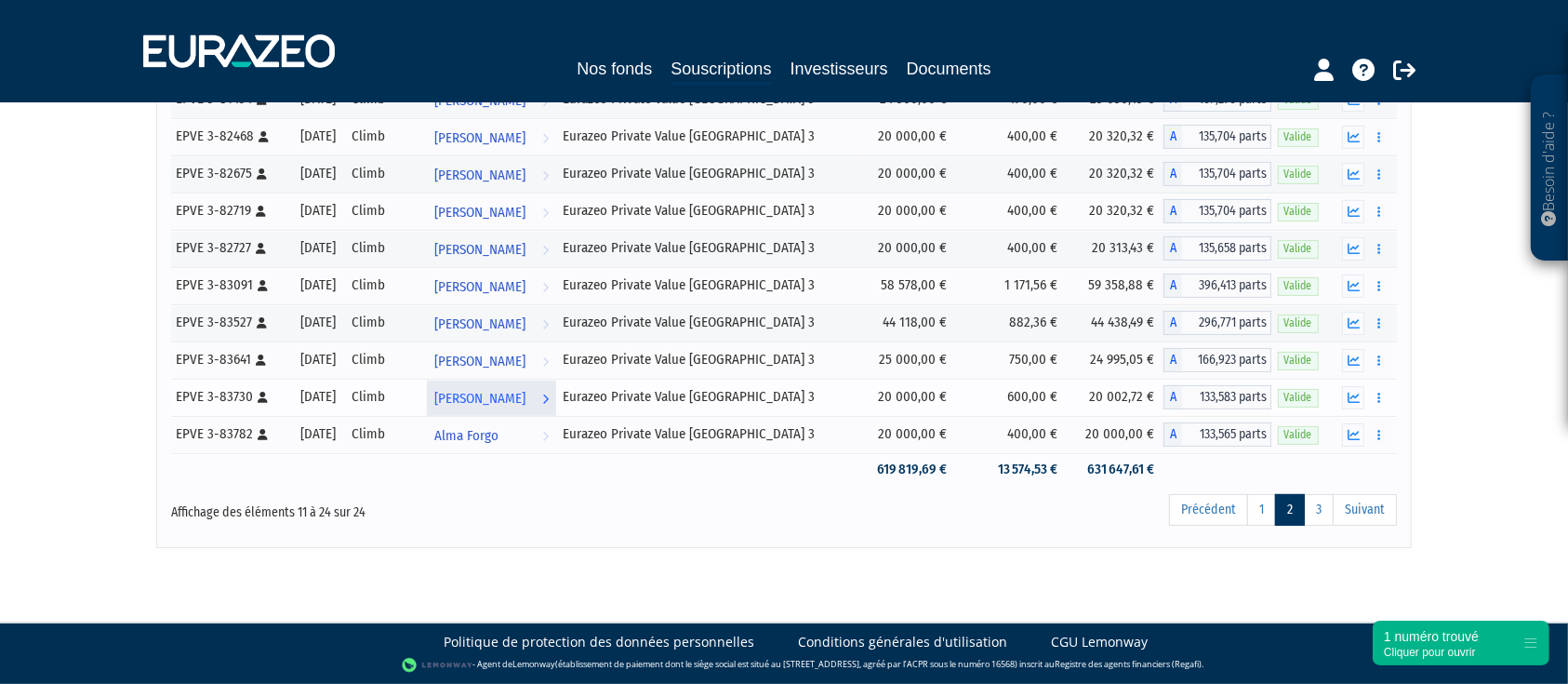
scroll to position [359, 0]
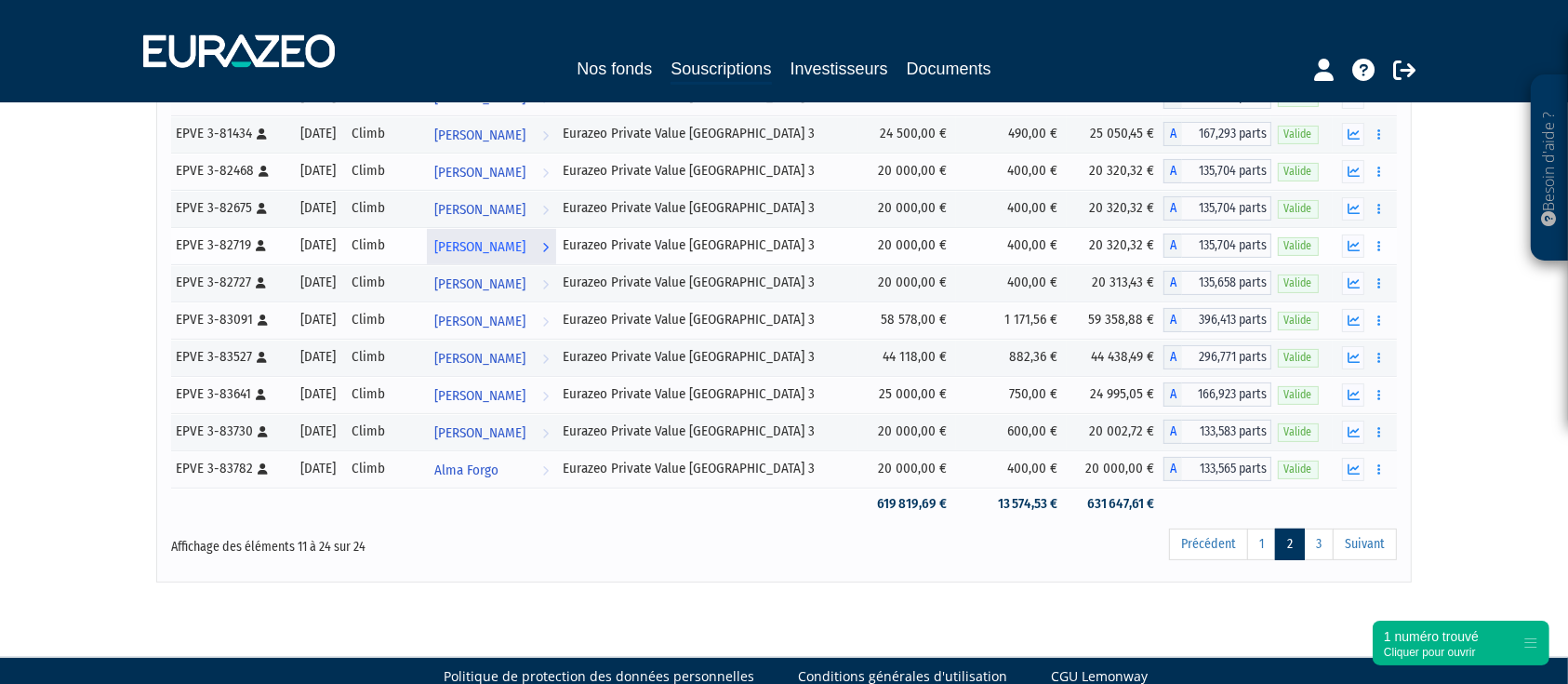
click at [526, 242] on span "[PERSON_NAME]" at bounding box center [479, 247] width 91 height 34
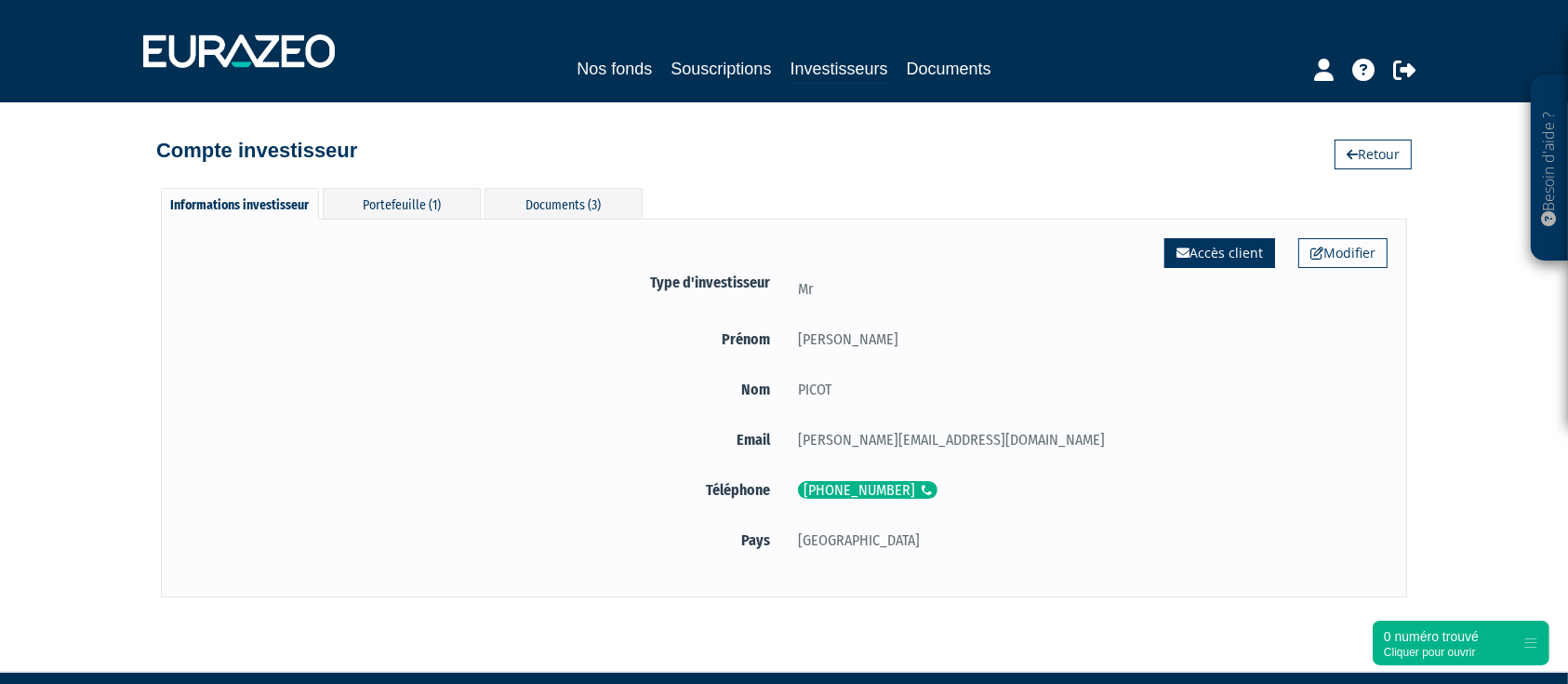
click at [1206, 254] on link "Accès client" at bounding box center [1219, 253] width 111 height 29
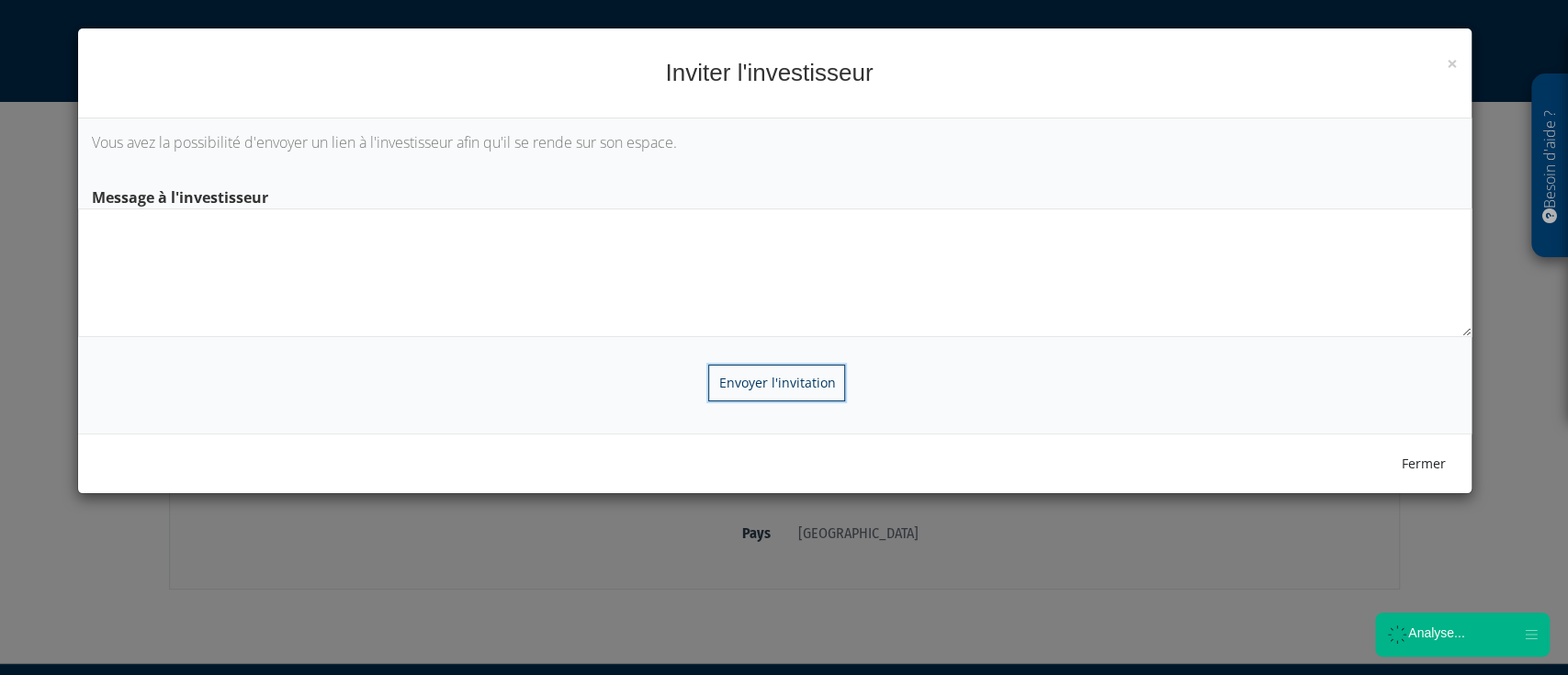
click at [744, 373] on input "Envoyer l'invitation" at bounding box center [776, 383] width 137 height 37
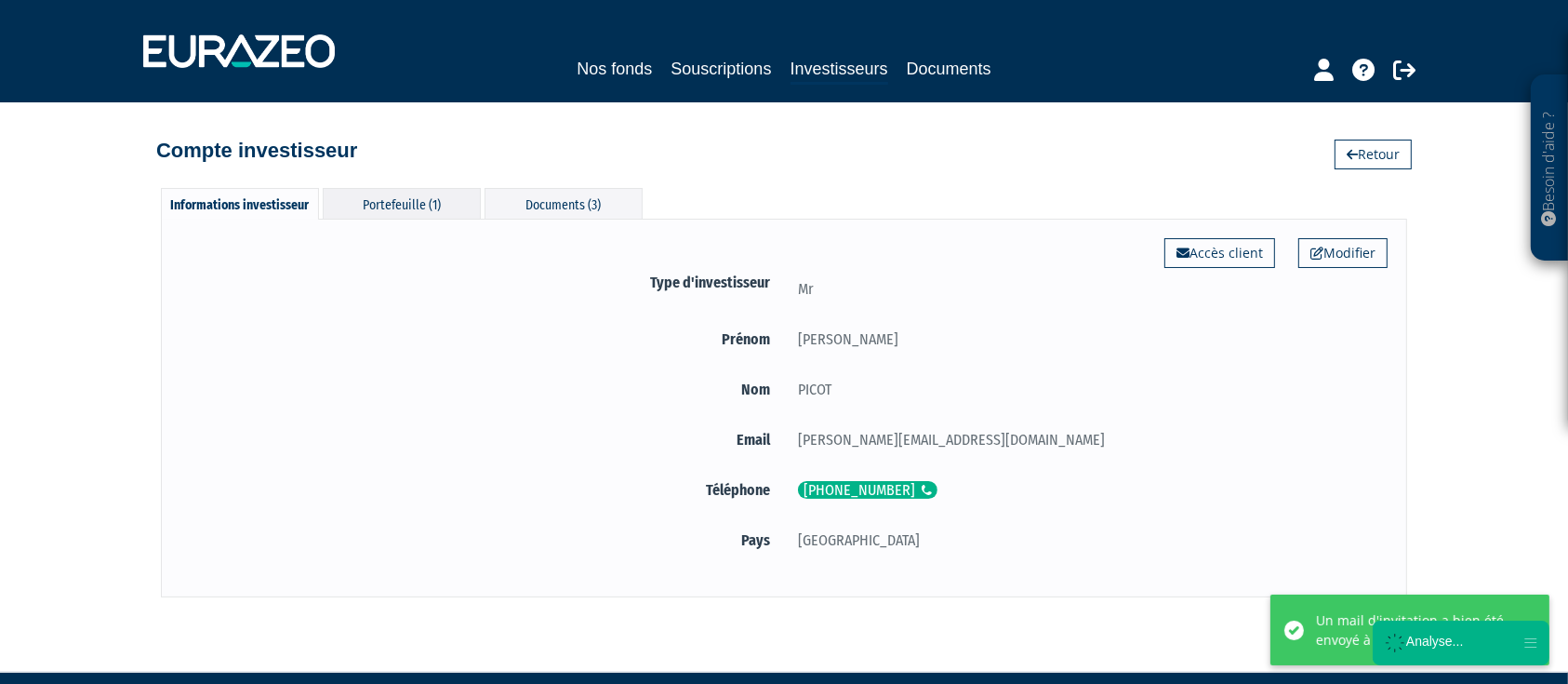
click at [399, 208] on div "Portefeuille (1)" at bounding box center [402, 202] width 158 height 30
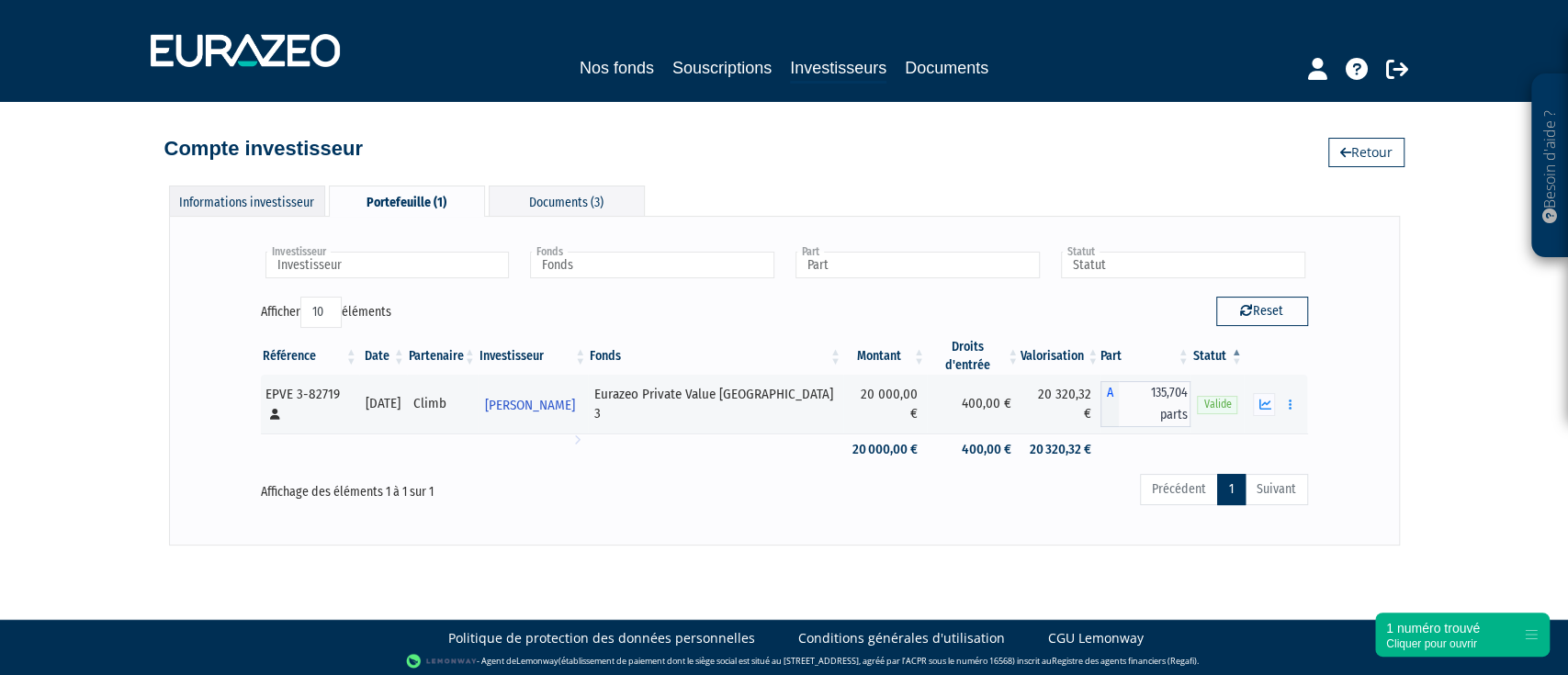
click at [272, 186] on div "Informations investisseur" at bounding box center [246, 200] width 156 height 30
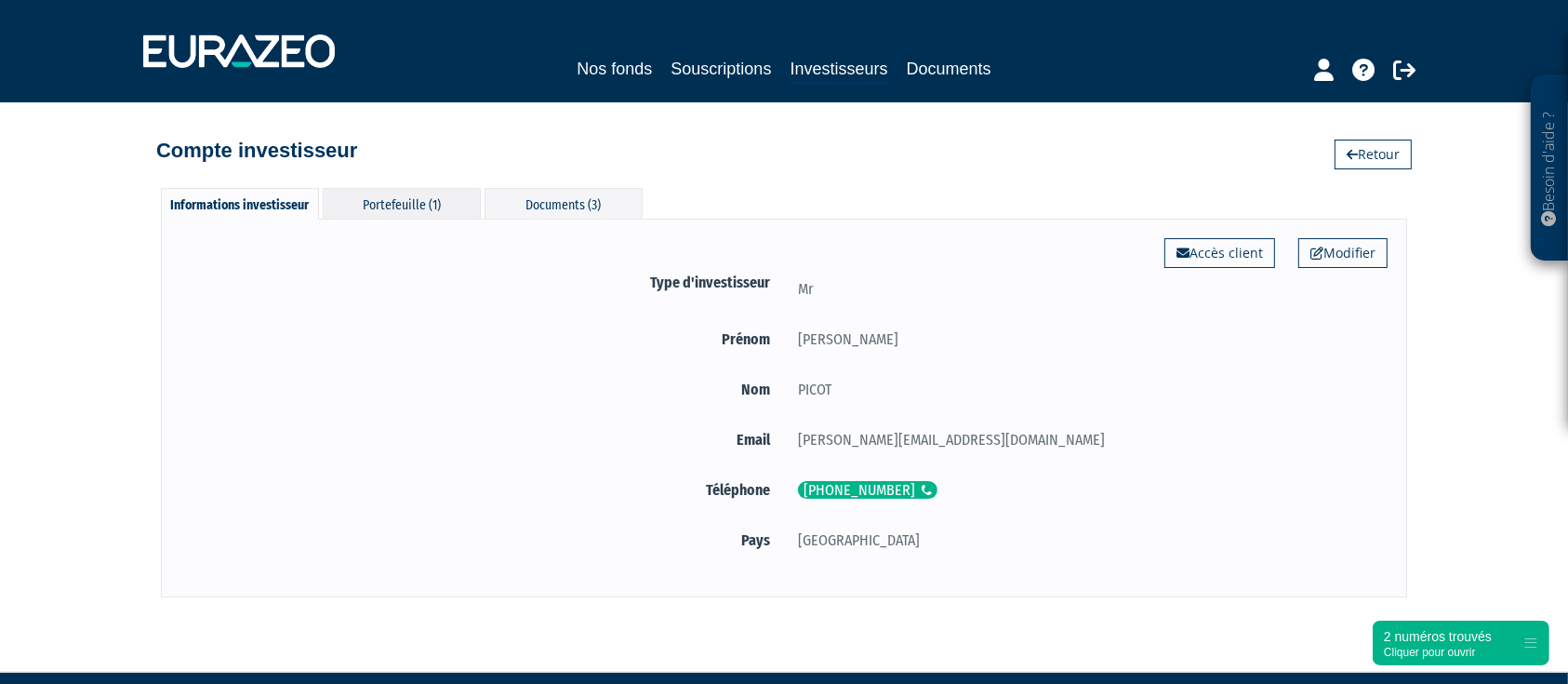
click at [412, 204] on div "Portefeuille (1)" at bounding box center [402, 202] width 158 height 30
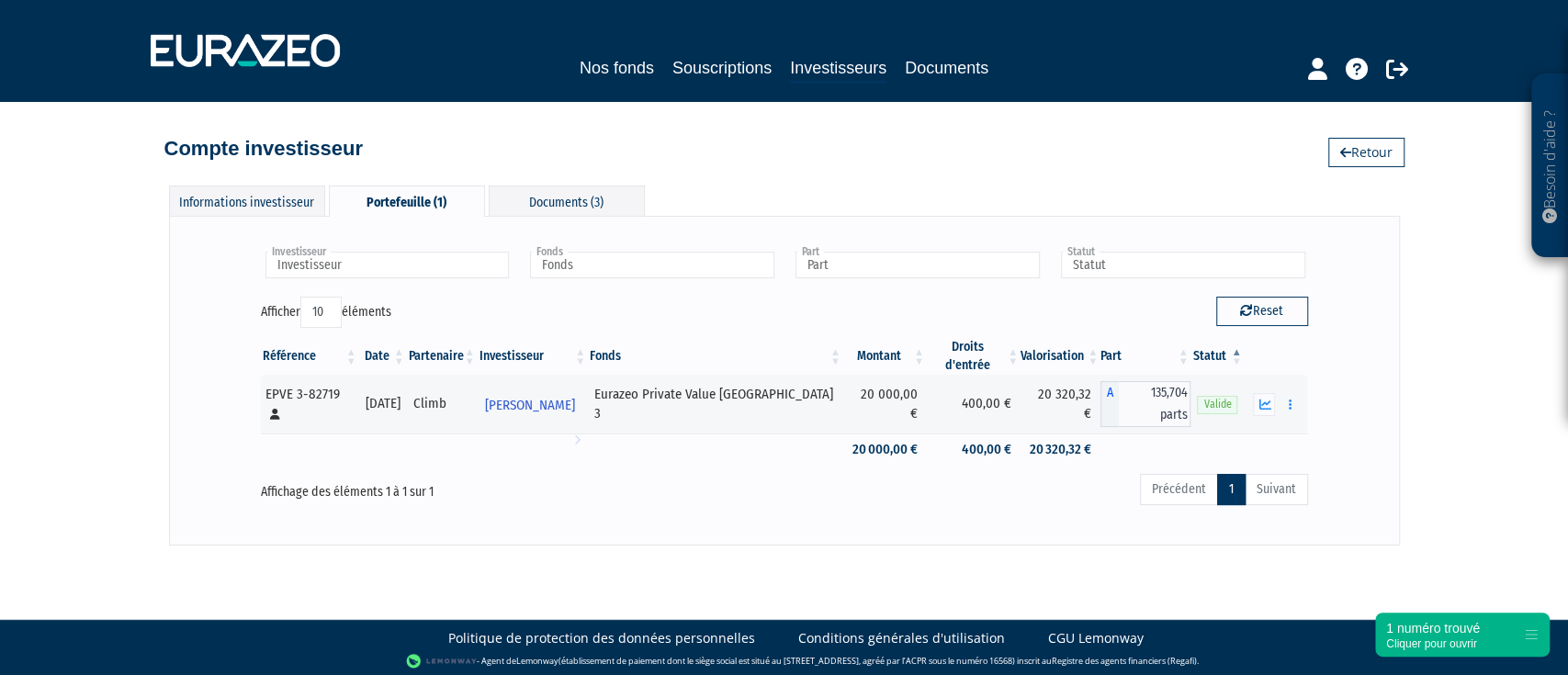
click at [407, 202] on div "Portefeuille (1)" at bounding box center [407, 201] width 156 height 31
click at [439, 111] on div "Compte investisseur Retour" at bounding box center [784, 134] width 1047 height 66
drag, startPoint x: 266, startPoint y: 392, endPoint x: 346, endPoint y: 393, distance: 80.0
click at [346, 393] on div "EPVE 3-82719 [Français] Personne physique" at bounding box center [310, 404] width 87 height 40
click at [317, 434] on td at bounding box center [310, 449] width 98 height 32
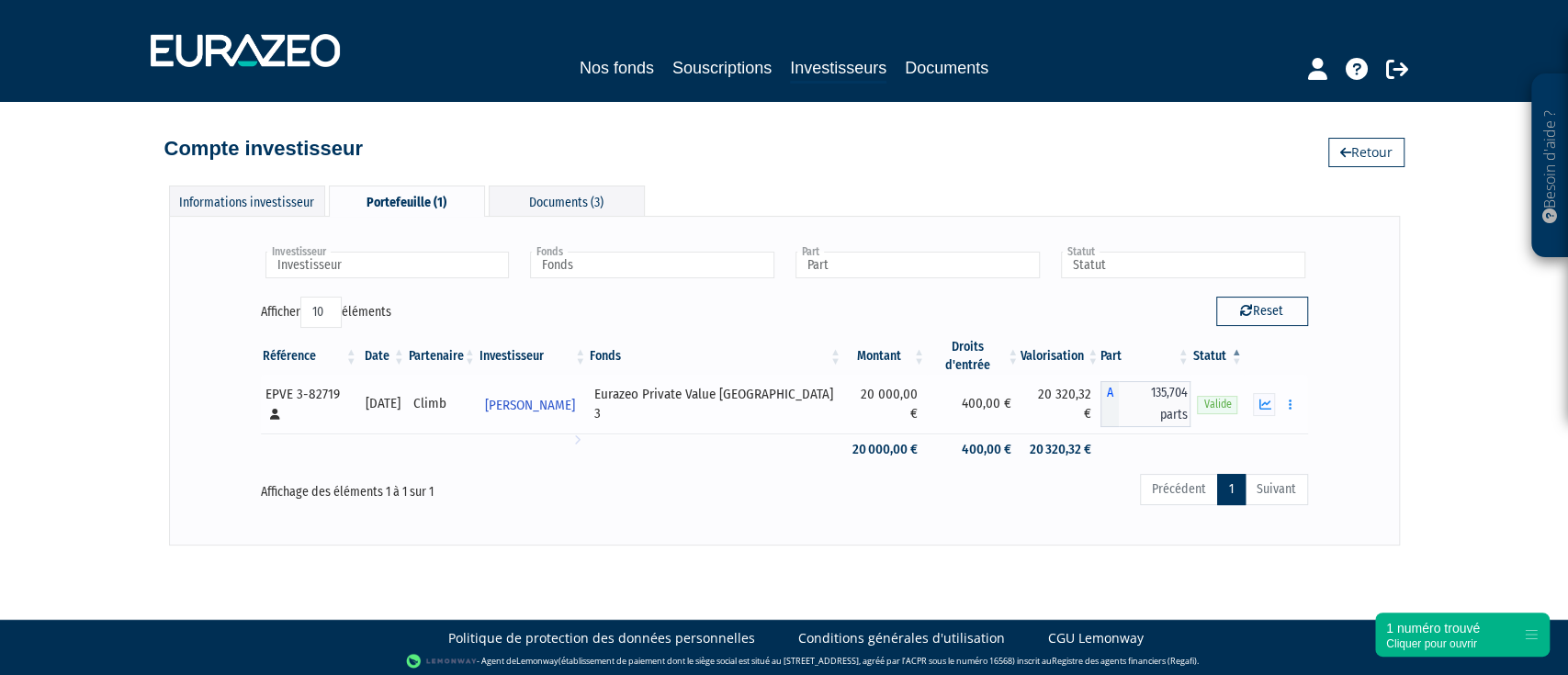
drag, startPoint x: 268, startPoint y: 389, endPoint x: 335, endPoint y: 389, distance: 67.0
click at [335, 389] on div "EPVE 3-82719 [Français] Personne physique" at bounding box center [310, 404] width 87 height 40
click at [227, 423] on div "Investisseur Frédéric PICOT Investisseur Fonds Eurazeo Private Value Europe 3 F…" at bounding box center [784, 379] width 1192 height 290
drag, startPoint x: 265, startPoint y: 390, endPoint x: 338, endPoint y: 389, distance: 73.0
click at [338, 389] on div "EPVE 3-82719 [Français] Personne physique" at bounding box center [310, 404] width 87 height 40
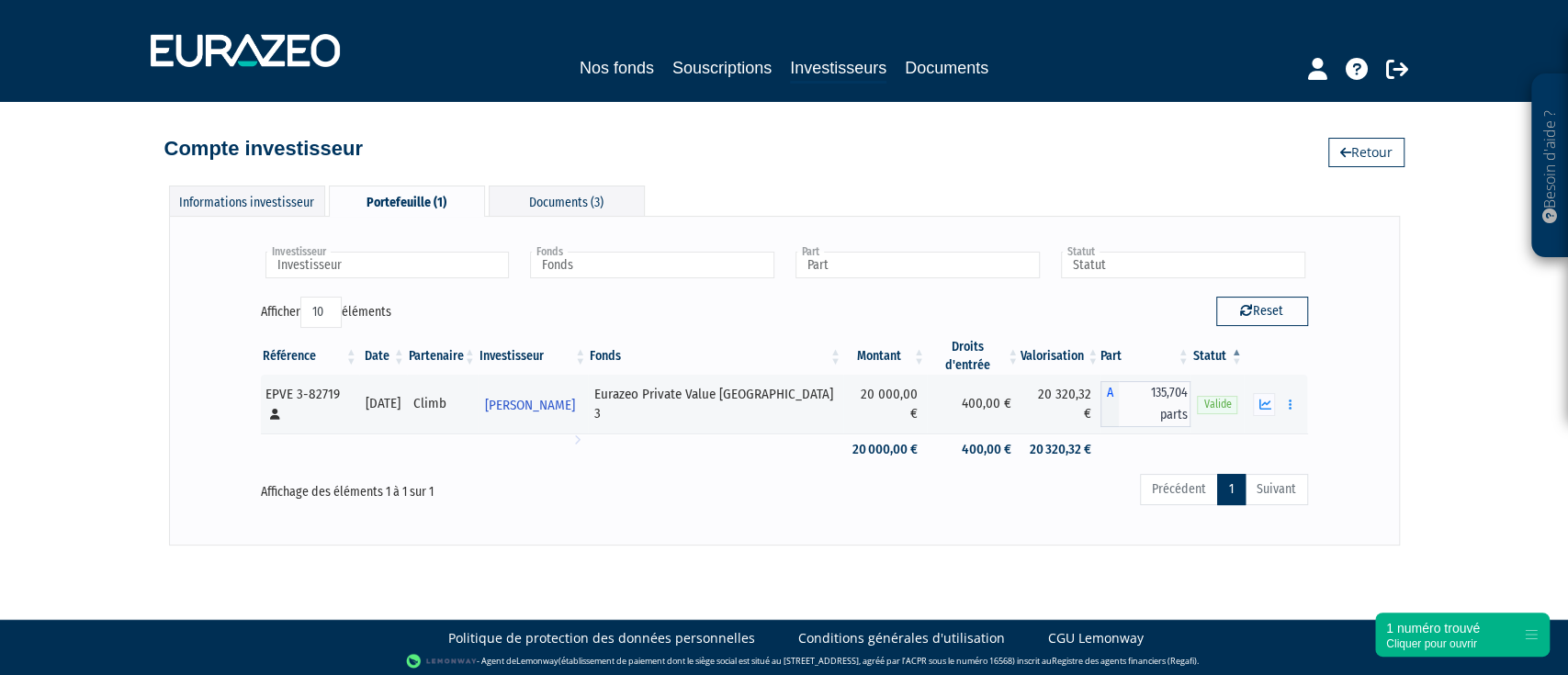
click at [822, 158] on div "Compte investisseur Retour" at bounding box center [784, 140] width 1240 height 41
drag, startPoint x: 264, startPoint y: 388, endPoint x: 342, endPoint y: 377, distance: 78.8
click at [342, 377] on td "EPVE 3-82719 [Français] Personne physique" at bounding box center [310, 403] width 98 height 59
click at [762, 181] on div "Informations investisseur Portefeuille (1) Documents (3) Modifier Accès client …" at bounding box center [784, 355] width 1047 height 377
drag, startPoint x: 159, startPoint y: 147, endPoint x: 418, endPoint y: 136, distance: 259.2
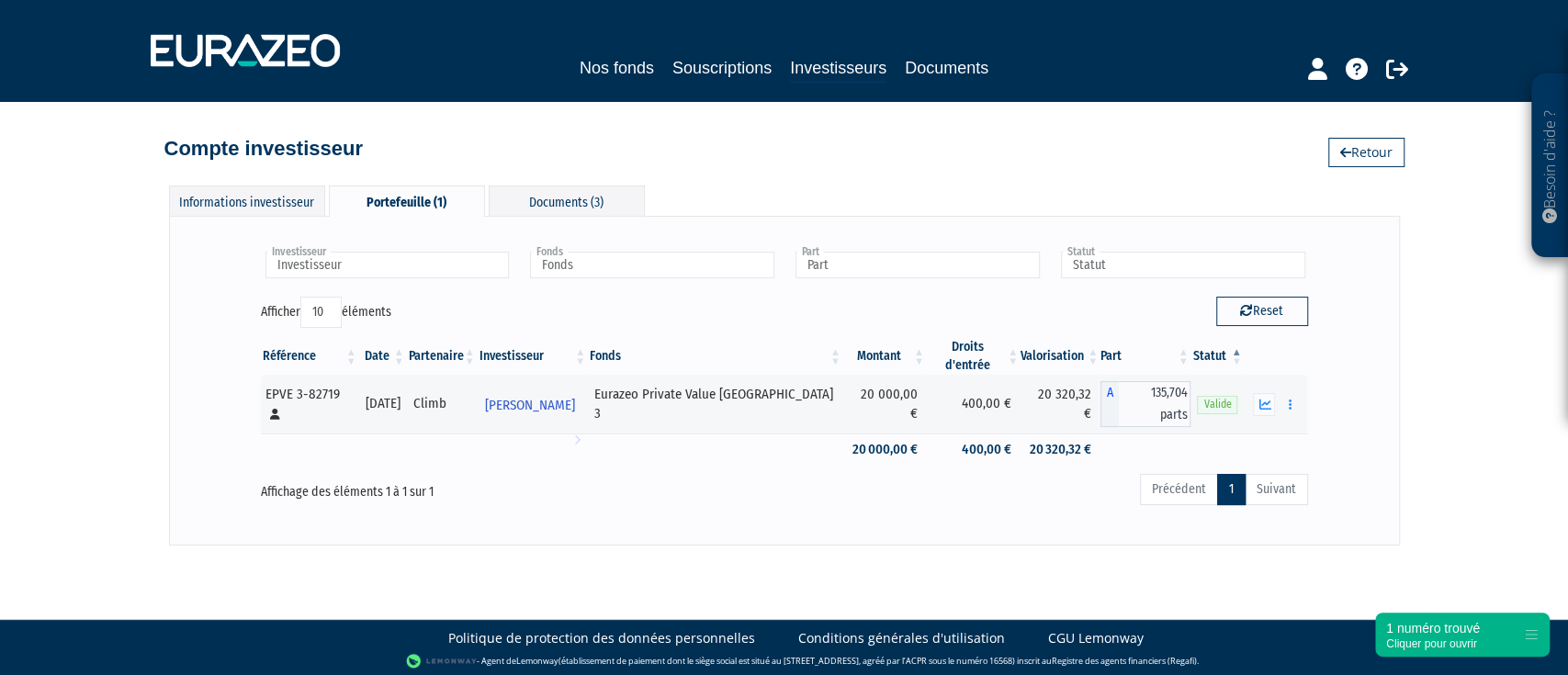
click at [418, 136] on div "Besoin d'aide ? × J'ai besoin d'aide Si vous avez une question à propos du fonc…" at bounding box center [784, 273] width 1568 height 545
click at [418, 136] on div "Compte investisseur Retour" at bounding box center [784, 140] width 1240 height 41
drag, startPoint x: 418, startPoint y: 136, endPoint x: 173, endPoint y: 143, distance: 245.1
click at [173, 143] on div "Compte investisseur Retour" at bounding box center [784, 140] width 1240 height 41
click at [152, 146] on div "Besoin d'aide ? × J'ai besoin d'aide Si vous avez une question à propos du fonc…" at bounding box center [784, 273] width 1568 height 545
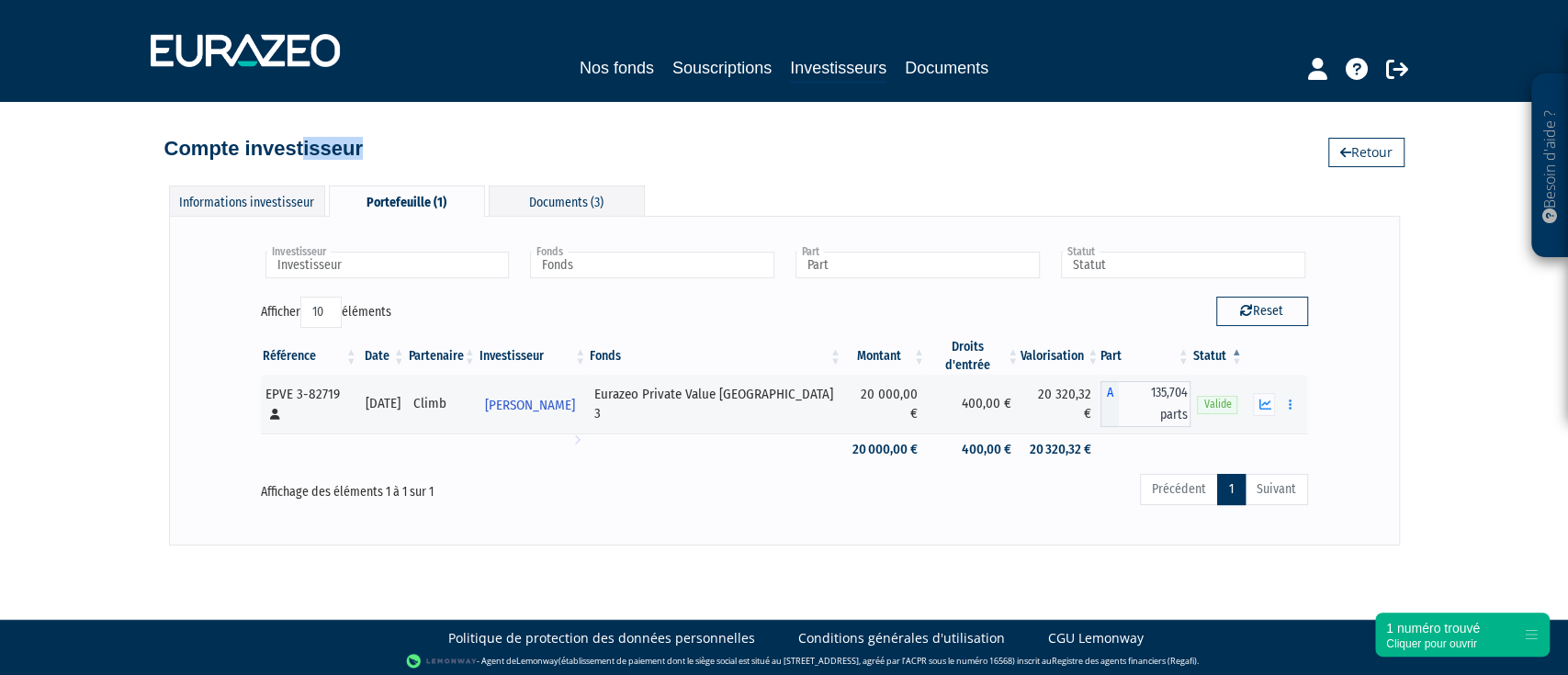
drag, startPoint x: 152, startPoint y: 146, endPoint x: 434, endPoint y: 147, distance: 282.0
click at [432, 147] on div "Besoin d'aide ? × J'ai besoin d'aide Si vous avez une question à propos du fonc…" at bounding box center [784, 273] width 1568 height 545
click at [435, 147] on div "Compte investisseur Retour" at bounding box center [784, 140] width 1240 height 41
drag, startPoint x: 250, startPoint y: 224, endPoint x: 250, endPoint y: 208, distance: 16.0
click at [250, 224] on div "Investisseur Frédéric PICOT Investisseur Fonds Eurazeo Private Value Europe 3 F…" at bounding box center [784, 380] width 1231 height 329
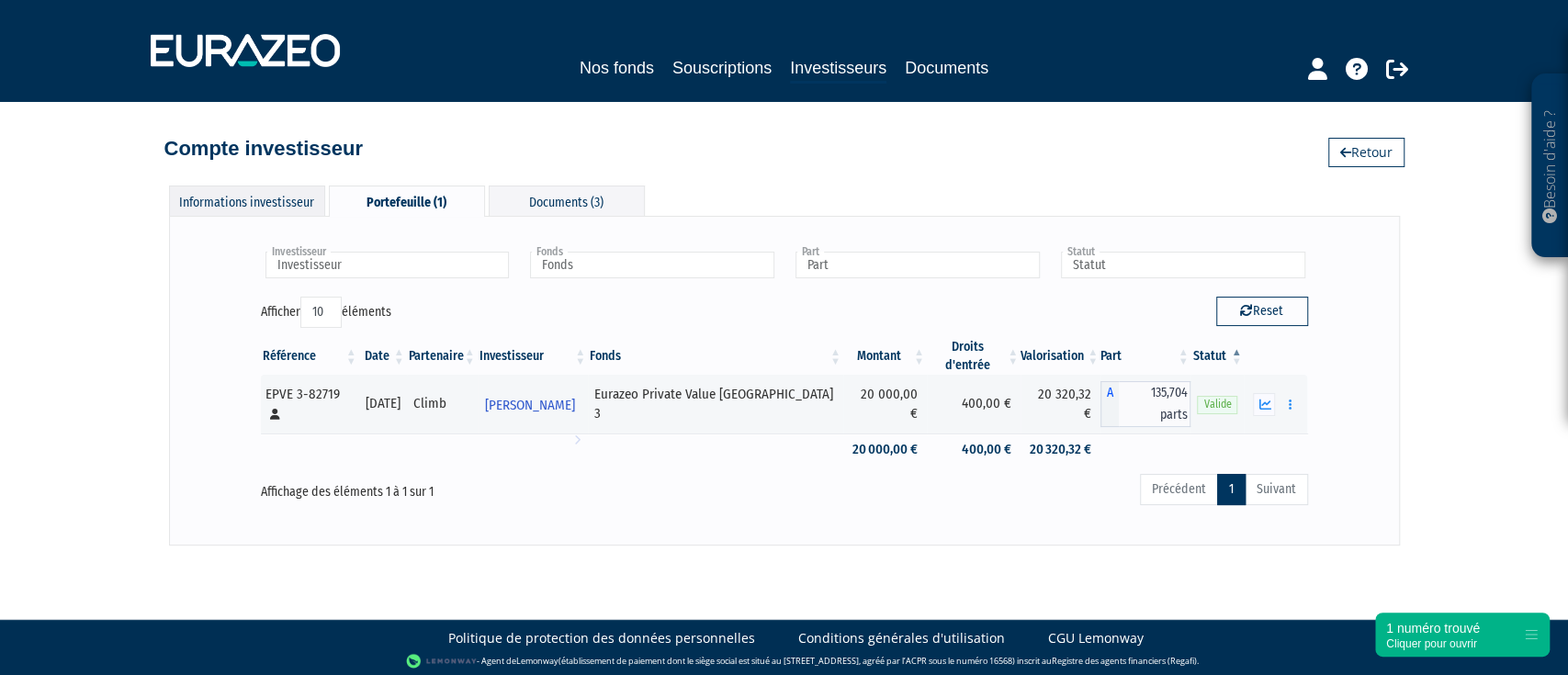
click at [252, 202] on div "Informations investisseur" at bounding box center [246, 200] width 156 height 30
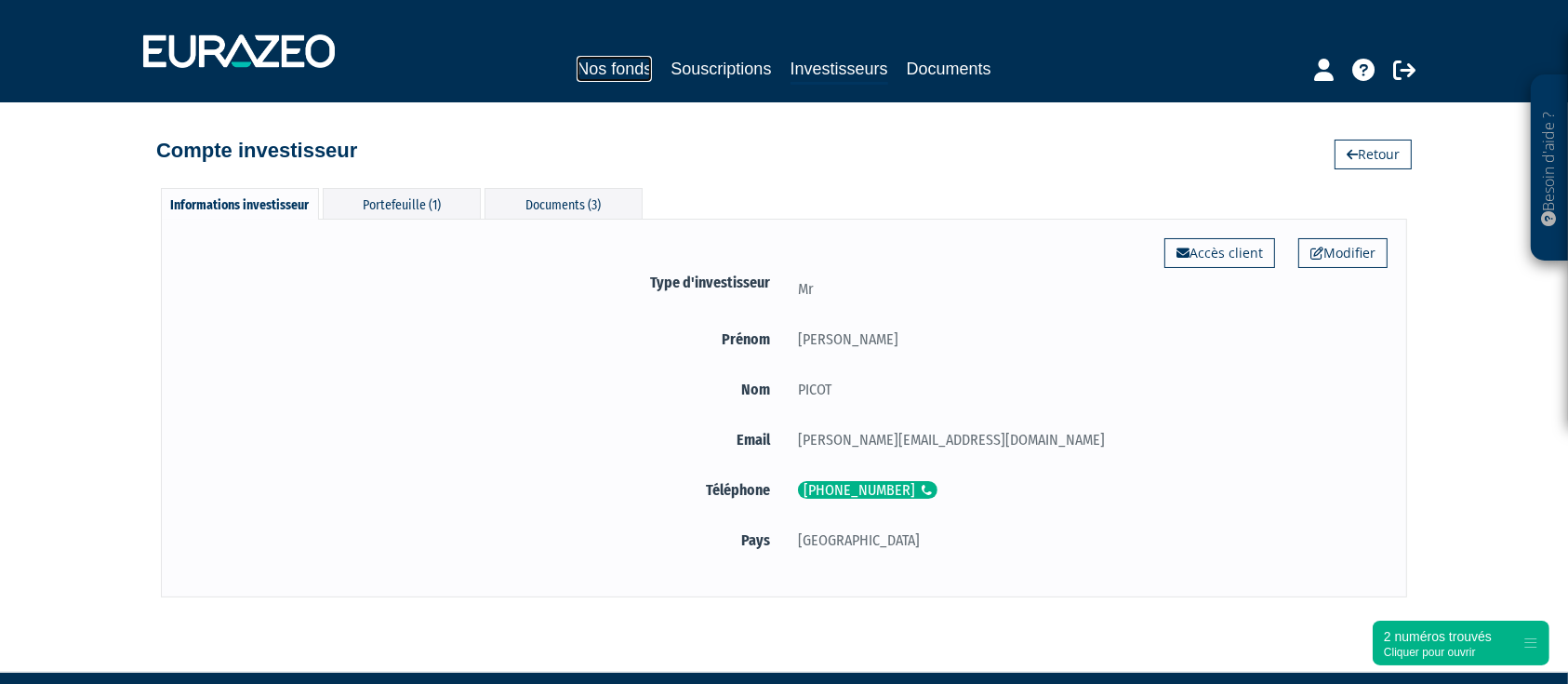
click at [612, 71] on link "Nos fonds" at bounding box center [614, 69] width 76 height 27
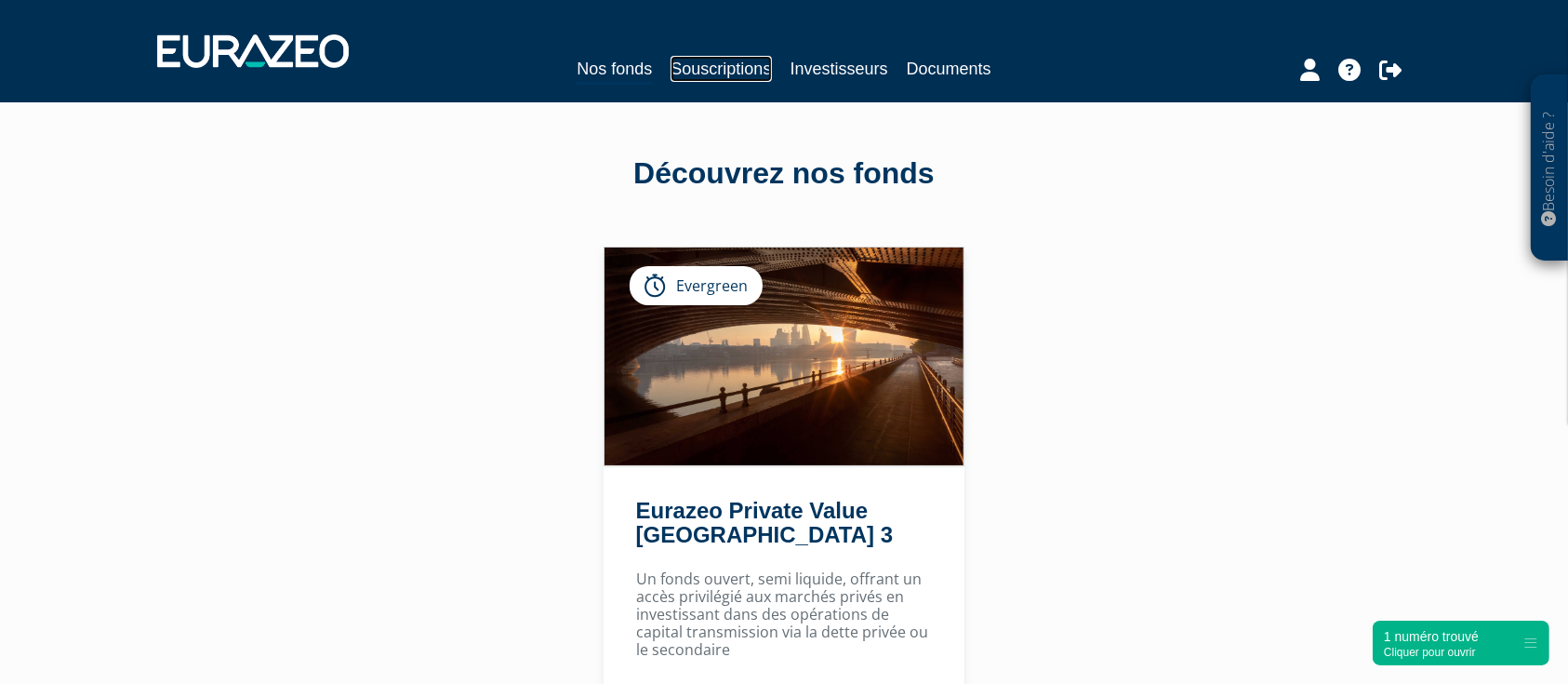
click at [709, 76] on link "Souscriptions" at bounding box center [721, 69] width 100 height 27
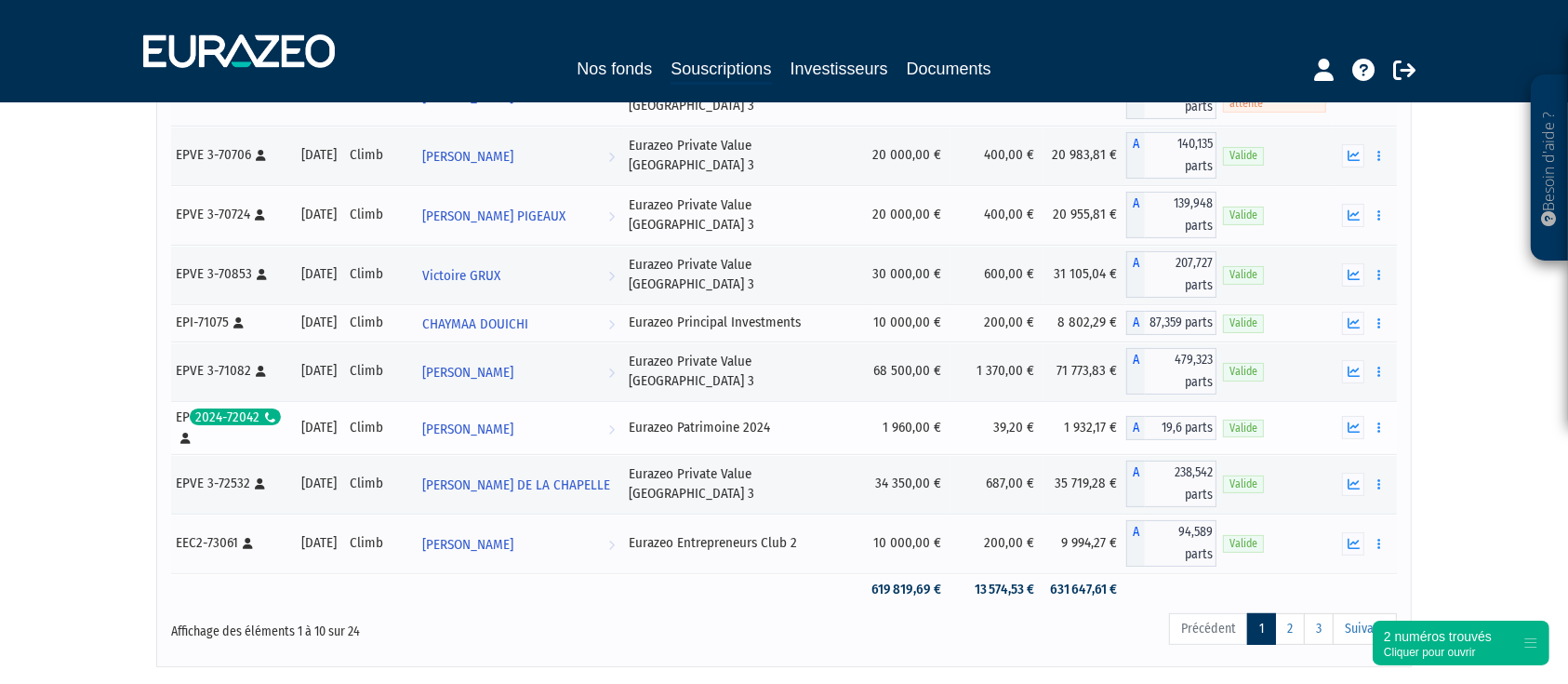
scroll to position [409, 0]
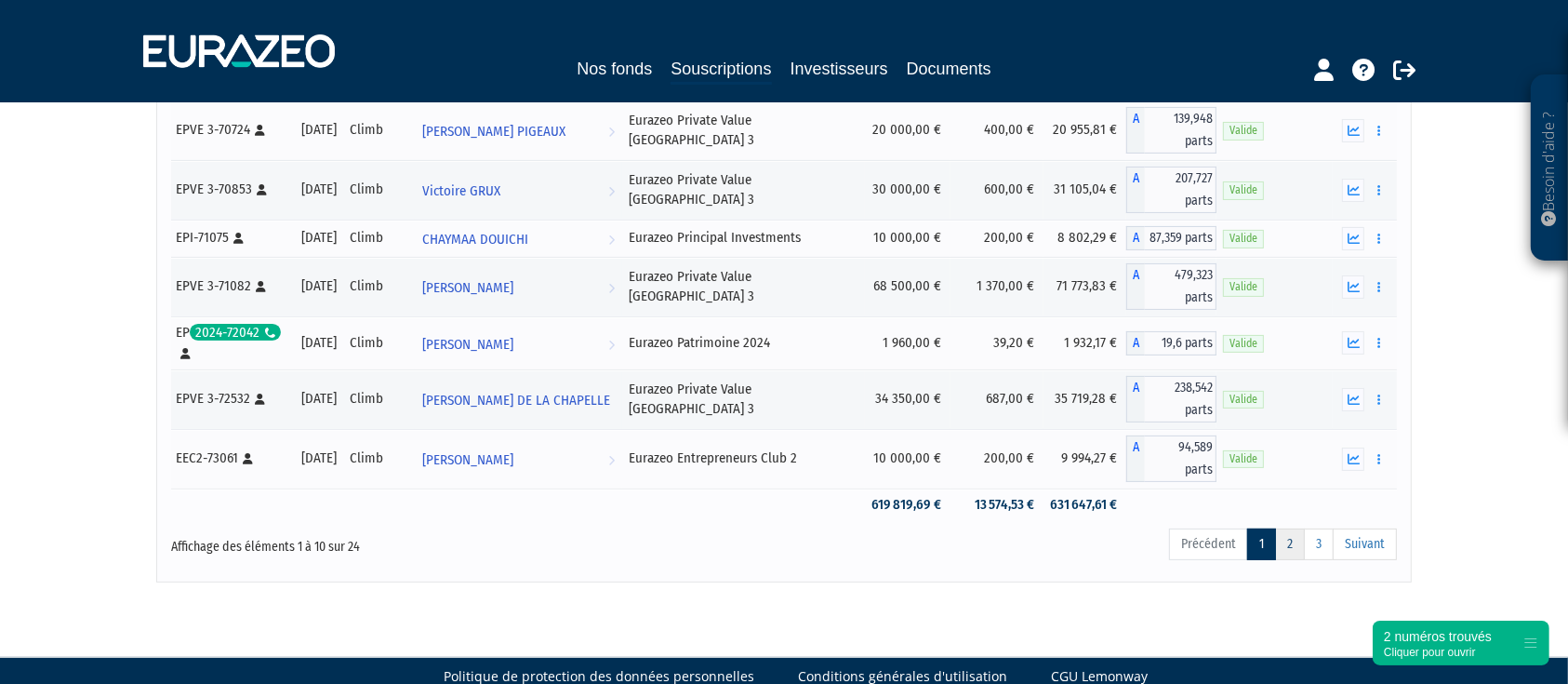
click at [1302, 529] on link "2" at bounding box center [1290, 544] width 29 height 31
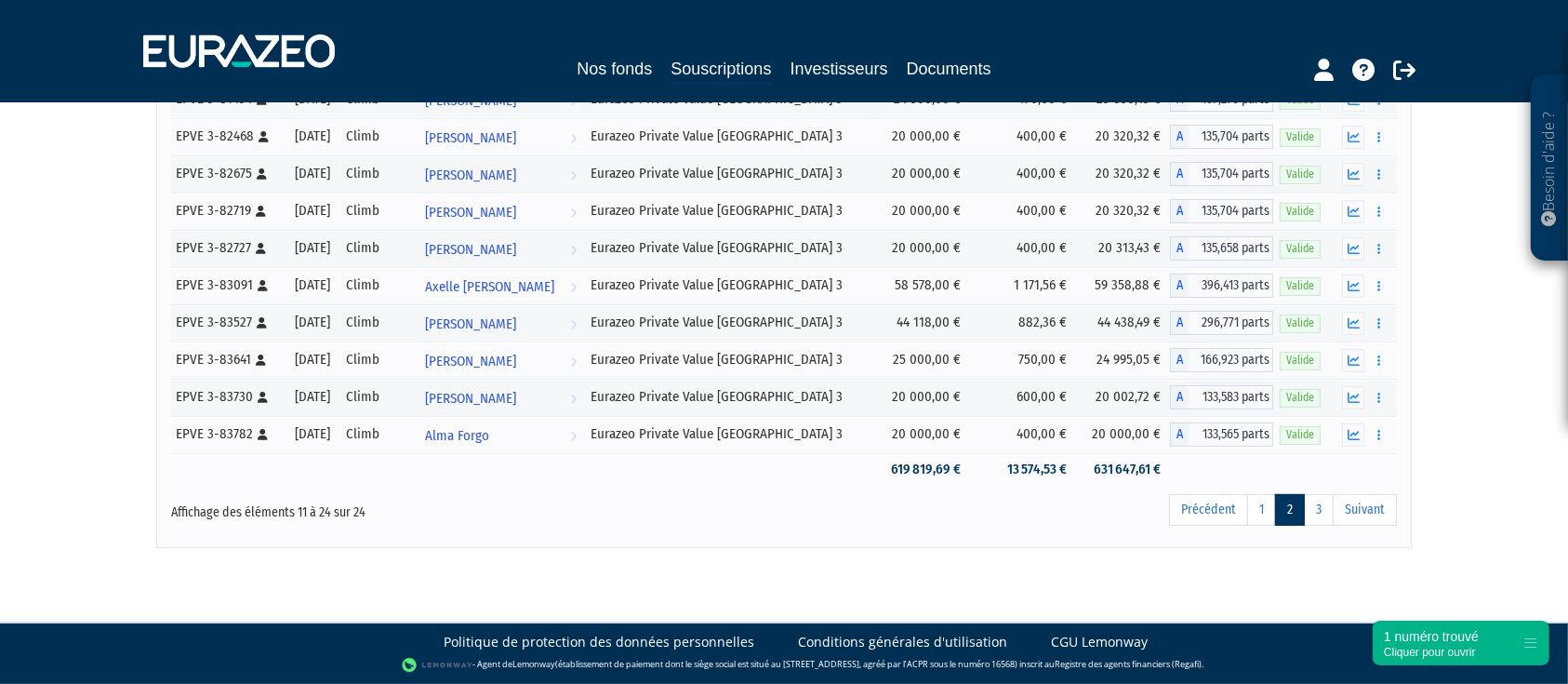
scroll to position [359, 0]
